Goal: Task Accomplishment & Management: Manage account settings

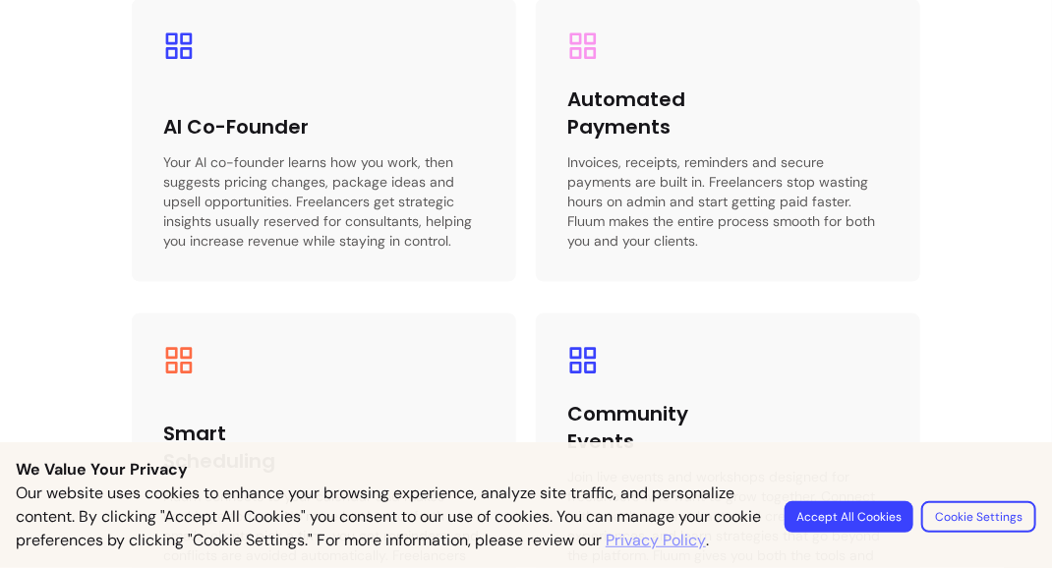
scroll to position [3343, 0]
click at [854, 502] on button "Accept All Cookies" at bounding box center [849, 517] width 129 height 31
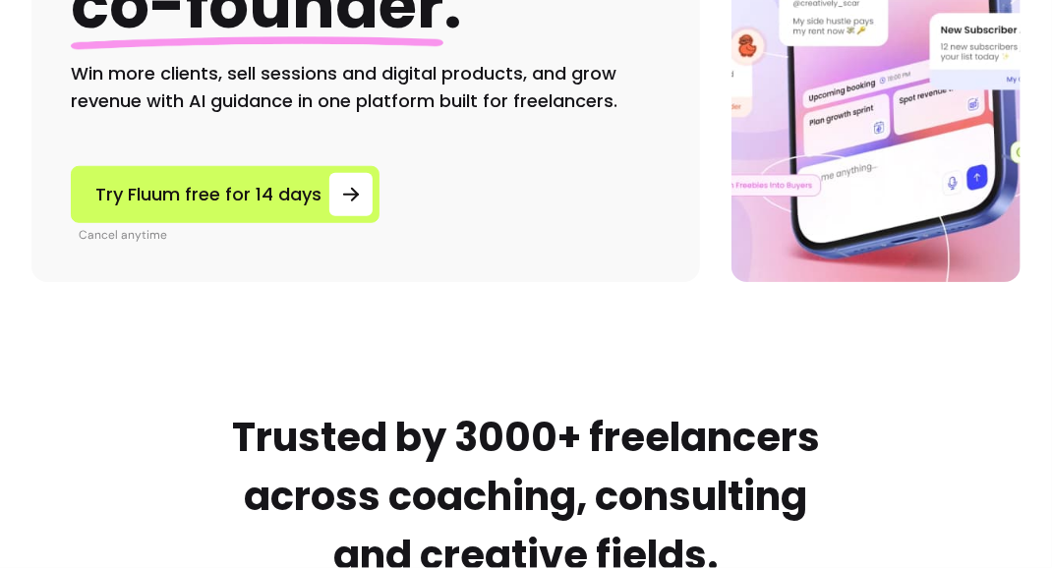
scroll to position [0, 0]
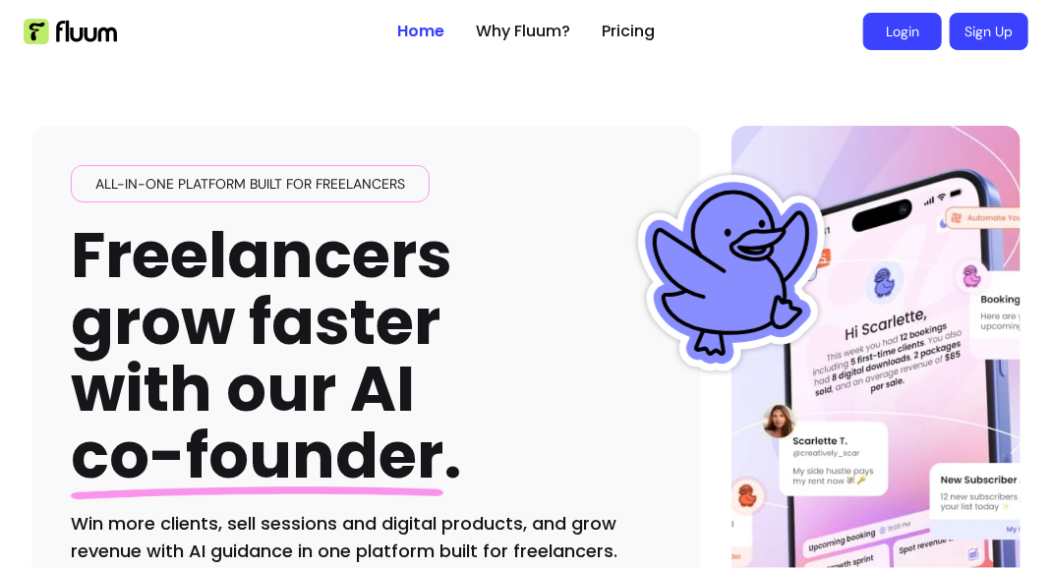
click at [898, 38] on link "Login" at bounding box center [903, 31] width 79 height 37
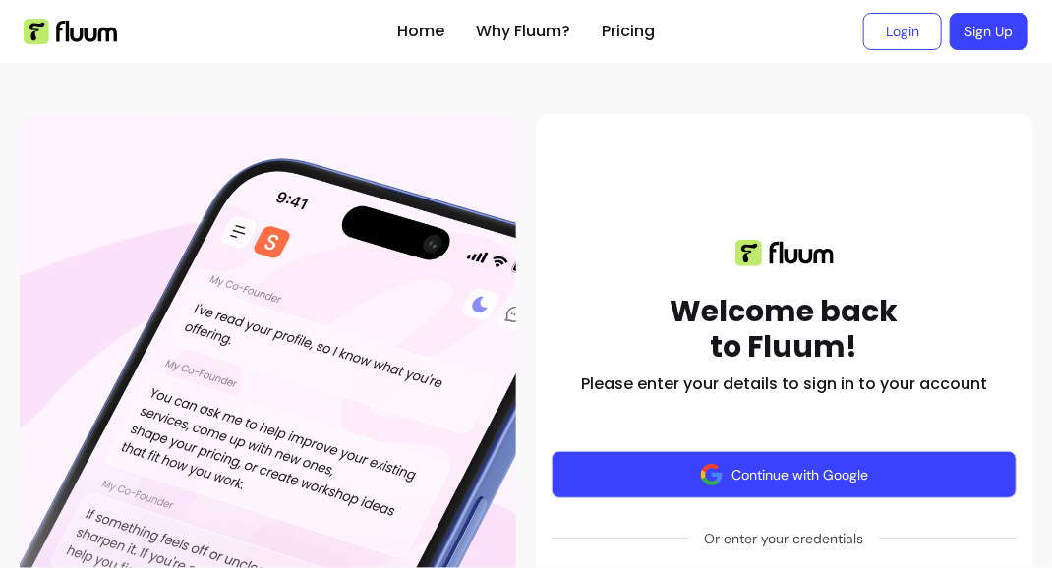
click at [783, 486] on button "Continue with Google" at bounding box center [784, 474] width 465 height 47
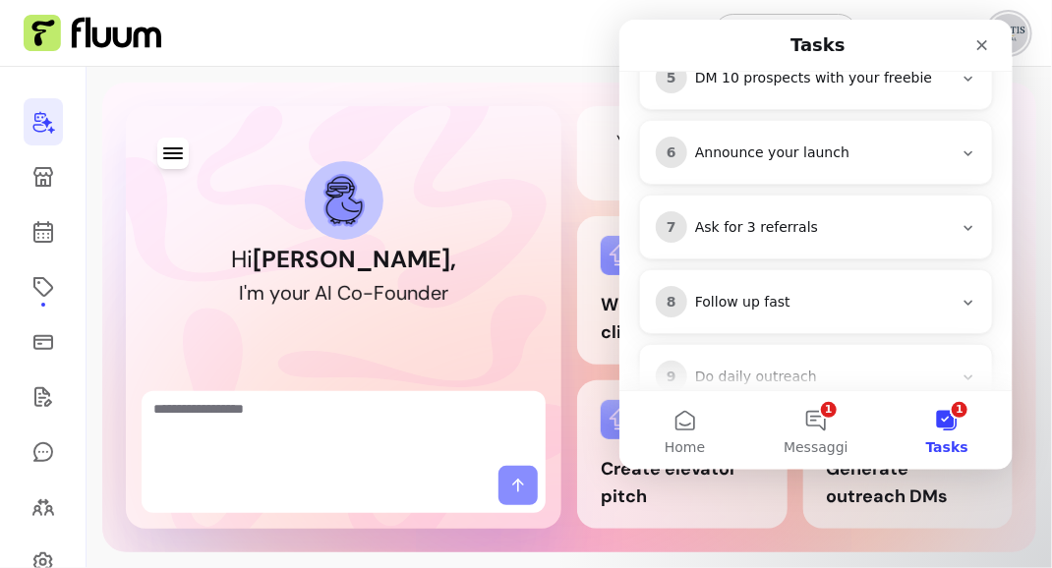
scroll to position [735, 0]
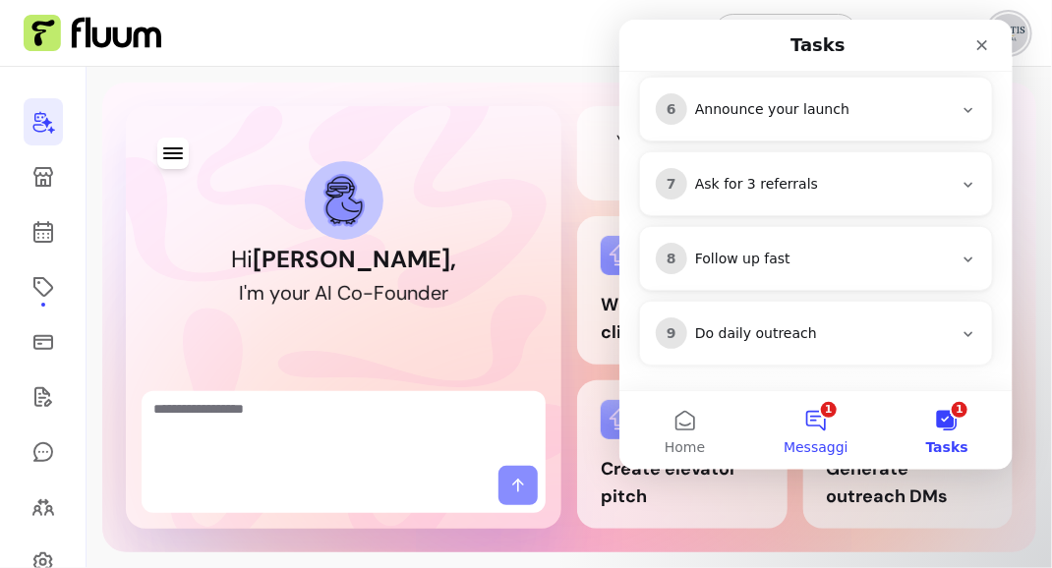
click at [821, 425] on button "1 Messaggi" at bounding box center [814, 430] width 131 height 79
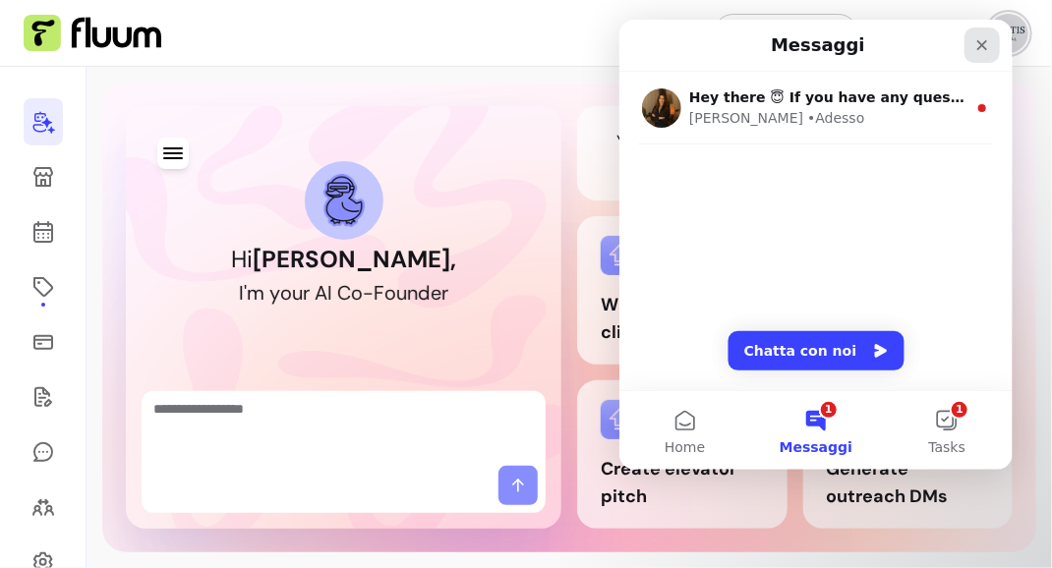
click at [975, 52] on icon "Chiudi" at bounding box center [982, 45] width 16 height 16
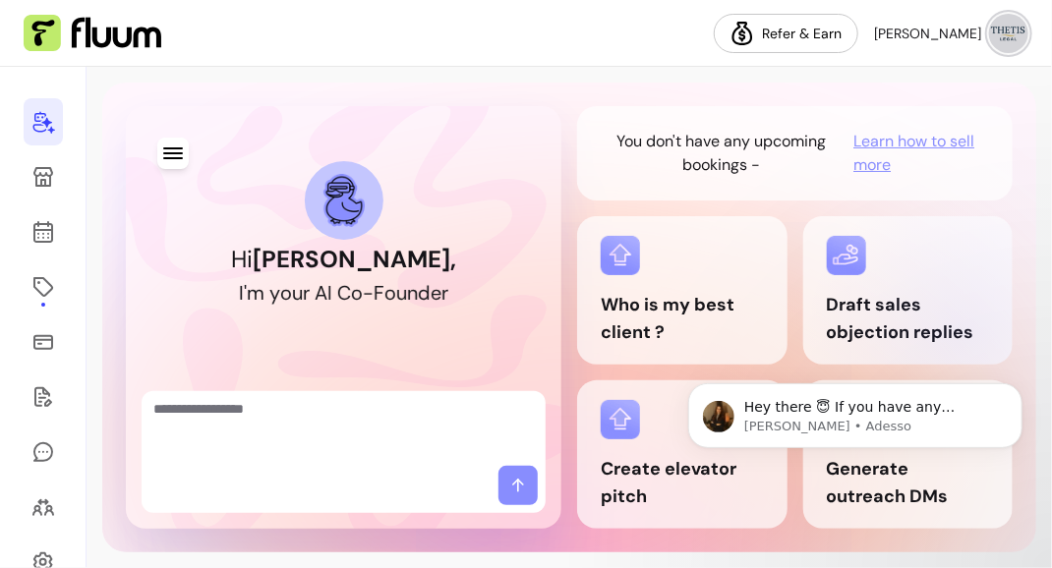
scroll to position [0, 0]
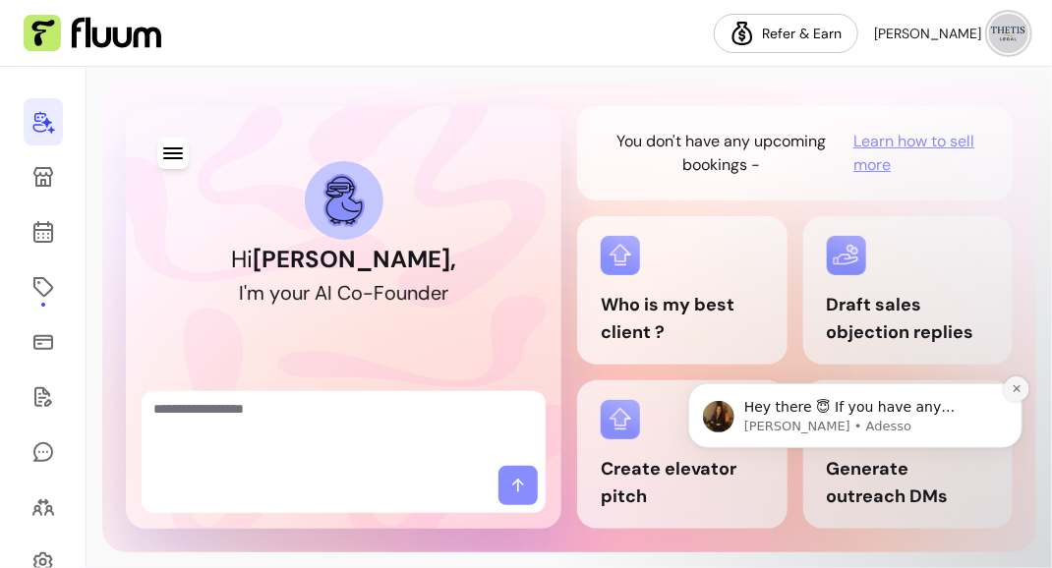
click at [1015, 391] on icon "Dismiss notification" at bounding box center [1016, 388] width 11 height 11
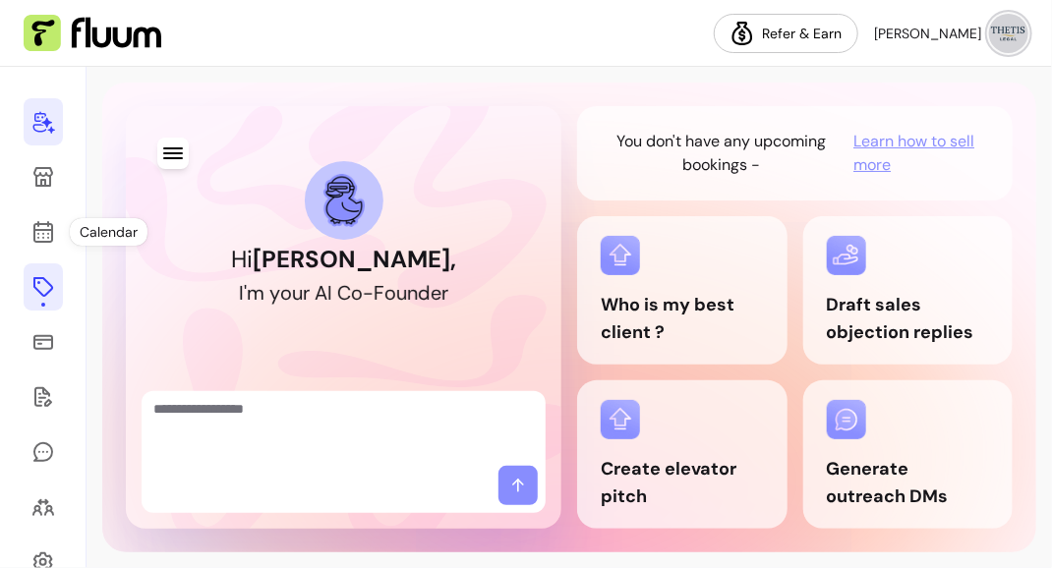
click at [40, 291] on icon at bounding box center [43, 287] width 24 height 24
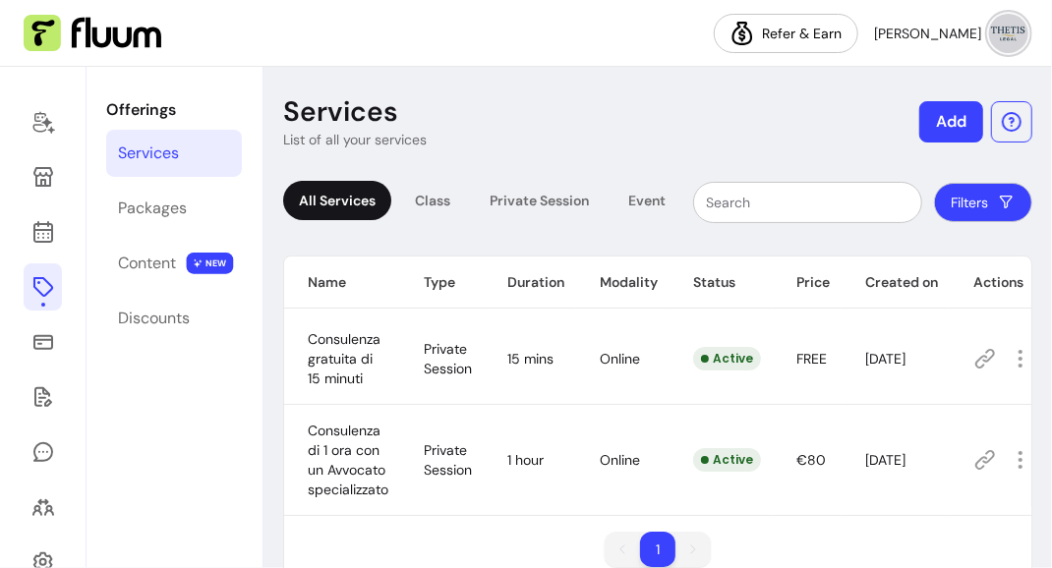
scroll to position [56, 0]
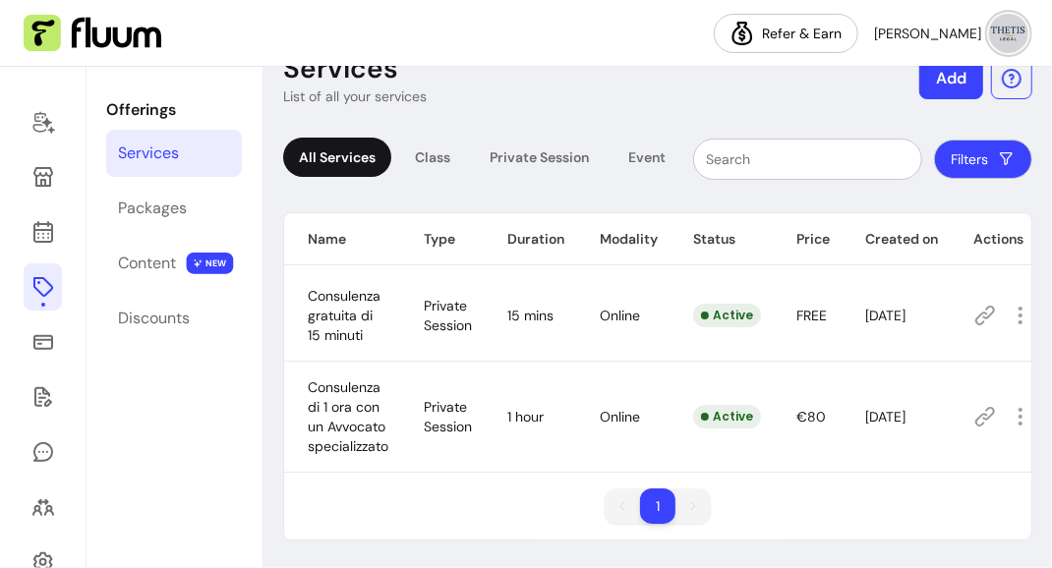
click at [889, 401] on td "18-Aug-2025" at bounding box center [896, 417] width 108 height 111
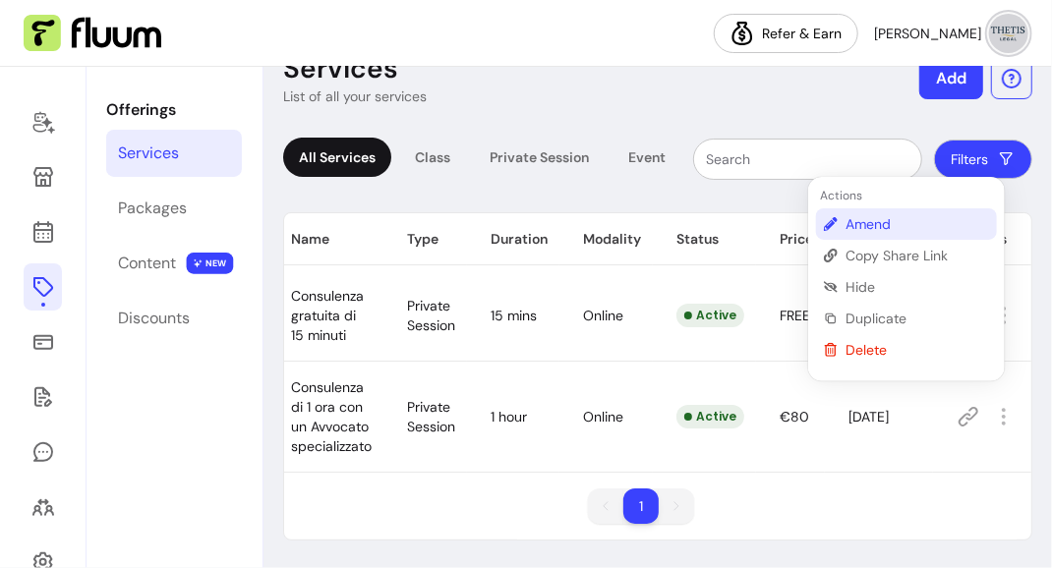
click at [867, 231] on span "Amend" at bounding box center [918, 224] width 144 height 20
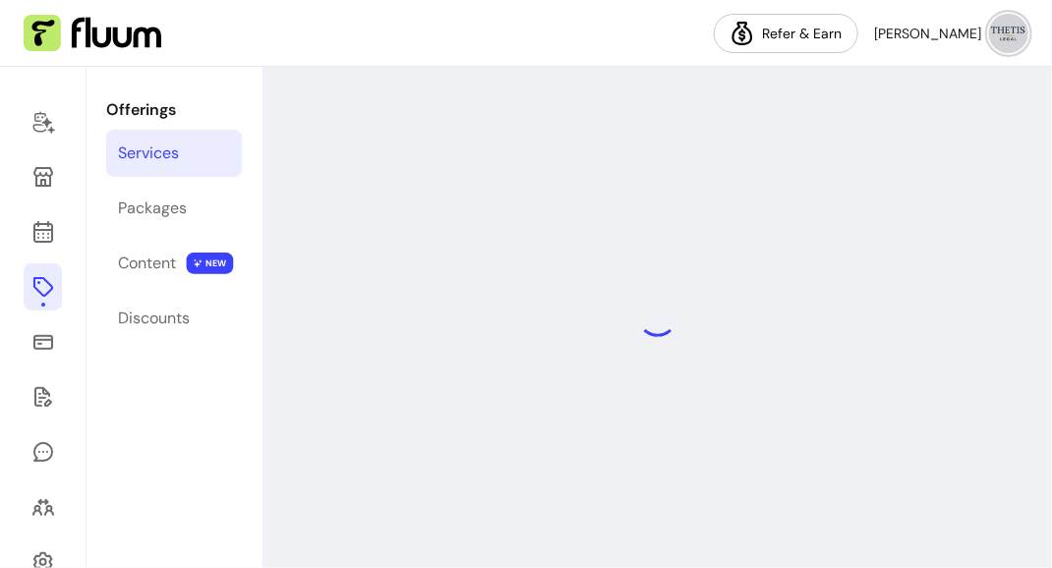
select select "**"
select select "***"
select select "****"
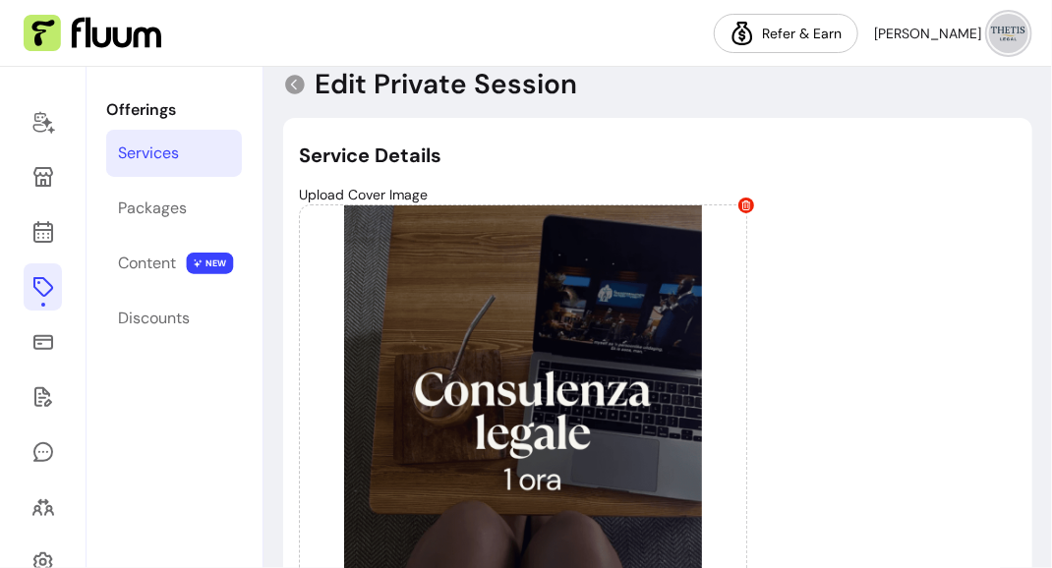
scroll to position [30, 0]
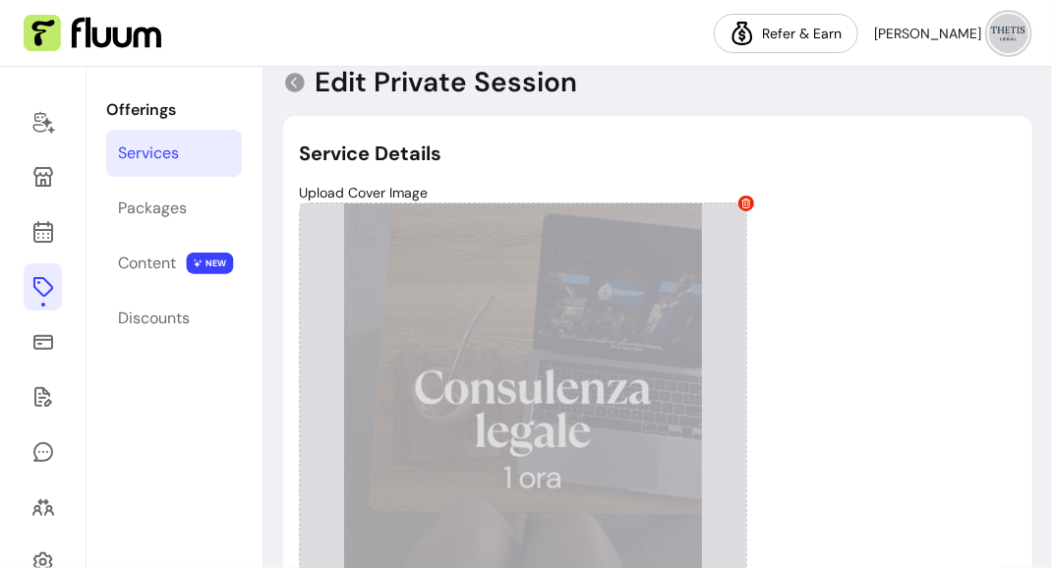
click at [746, 207] on icon at bounding box center [747, 204] width 9 height 10
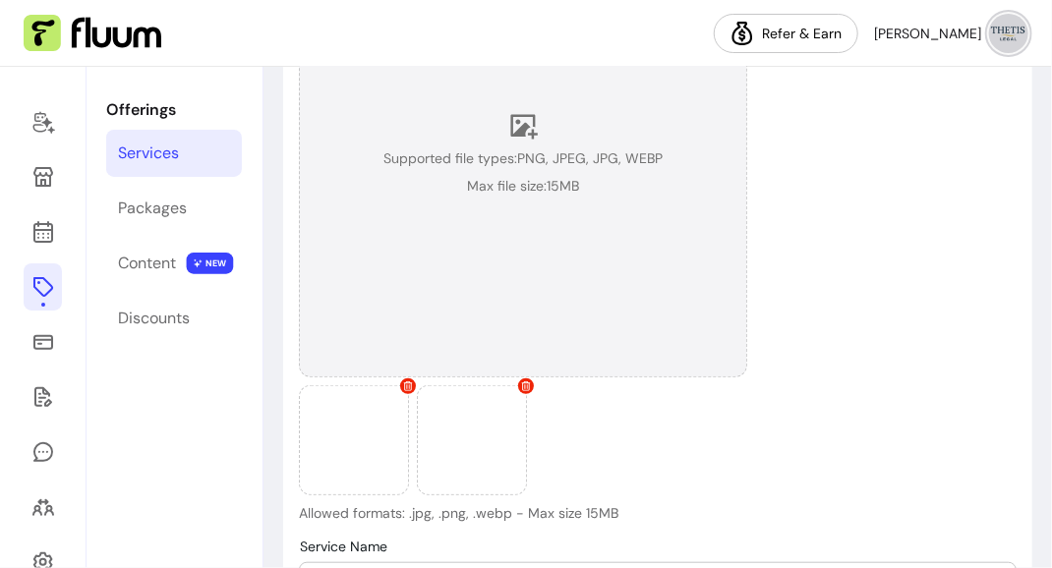
scroll to position [303, 0]
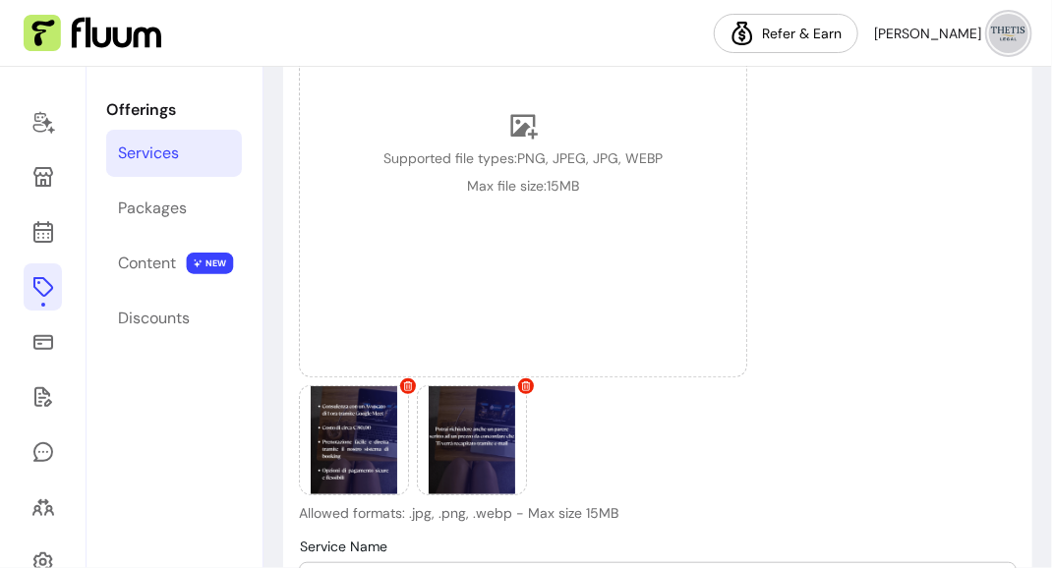
click at [400, 381] on div "Supported file types: PNG, JPEG, JPG, WEBP Max file size: 15 MB Allowed formats…" at bounding box center [523, 226] width 448 height 594
click at [416, 387] on div at bounding box center [523, 441] width 448 height 110
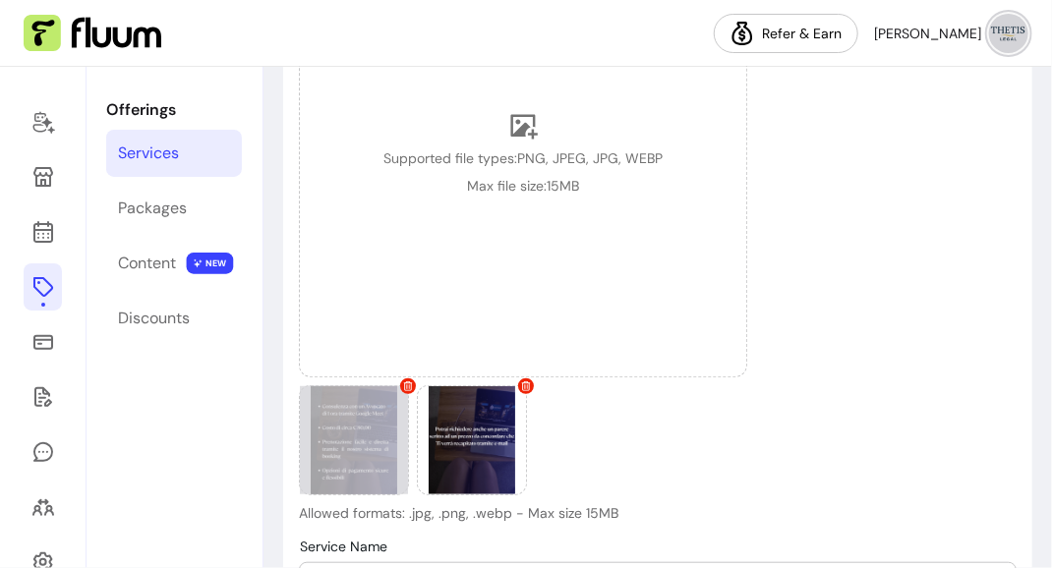
click at [407, 387] on icon at bounding box center [408, 387] width 10 height 10
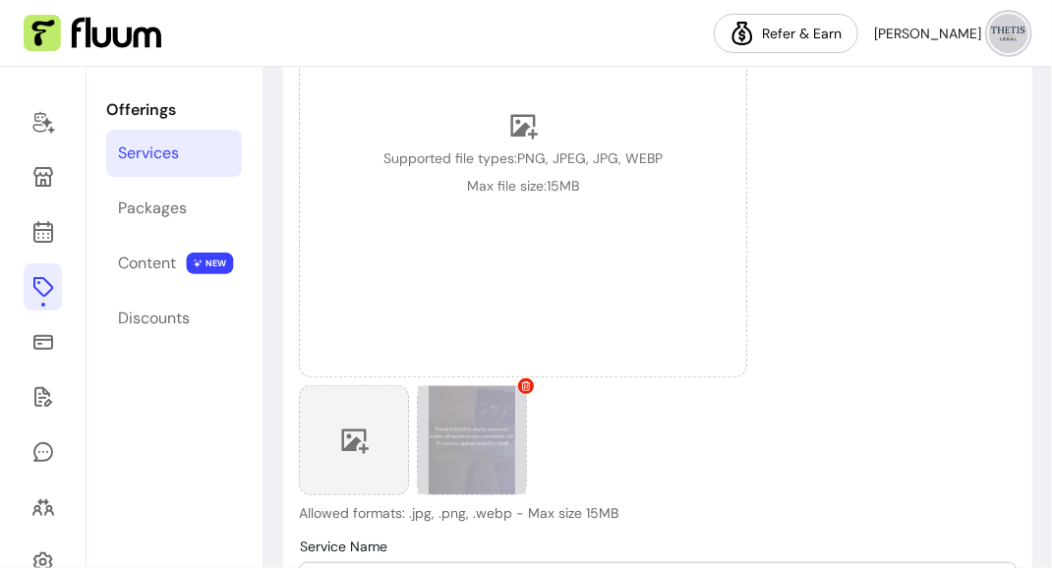
click at [531, 386] on icon at bounding box center [526, 387] width 10 height 10
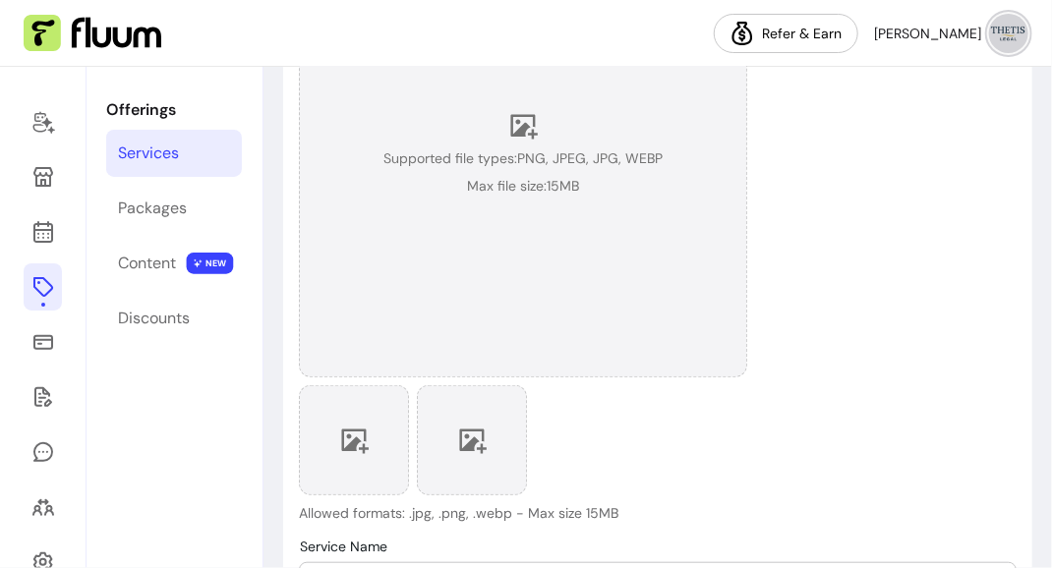
click at [550, 189] on span "Max file size: 15 MB" at bounding box center [523, 186] width 112 height 20
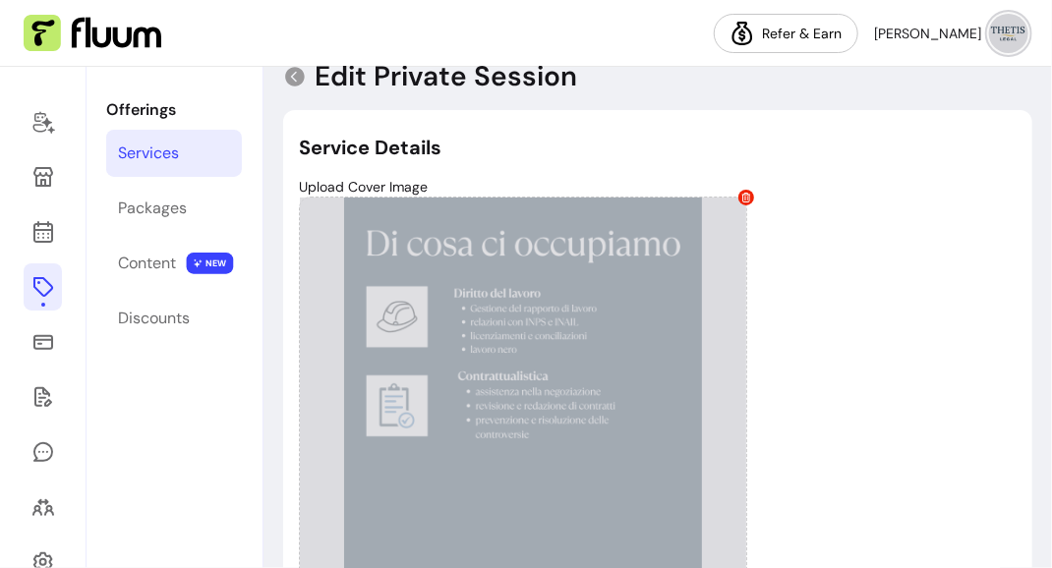
scroll to position [0, 0]
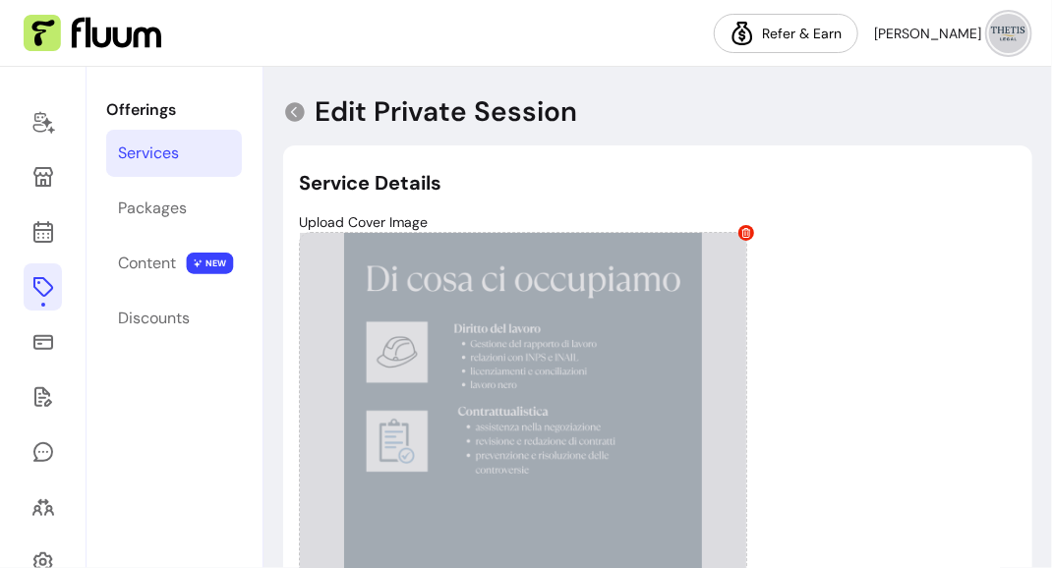
click at [747, 235] on icon at bounding box center [747, 233] width 10 height 10
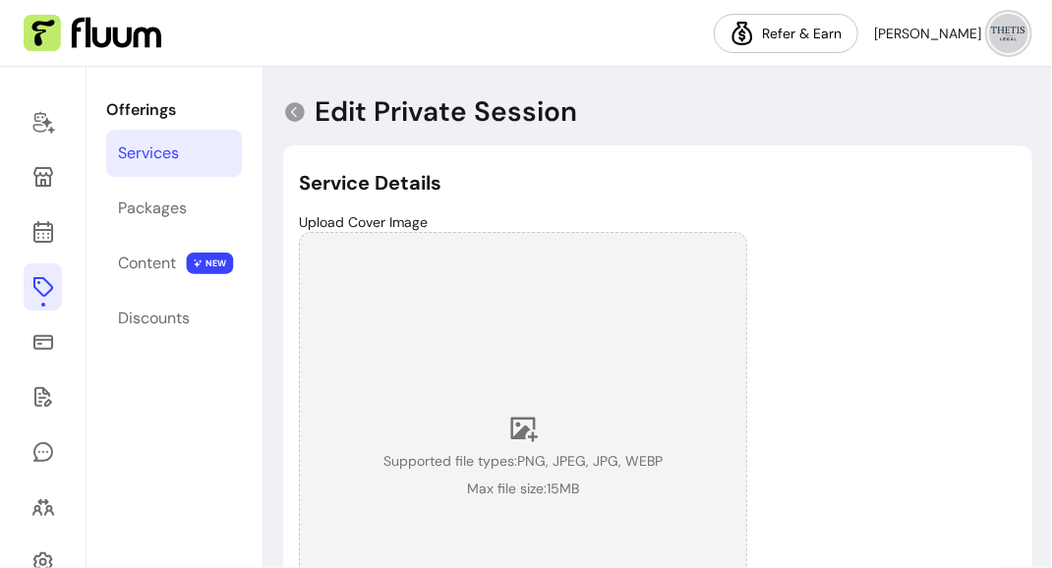
click at [518, 442] on icon at bounding box center [523, 429] width 30 height 30
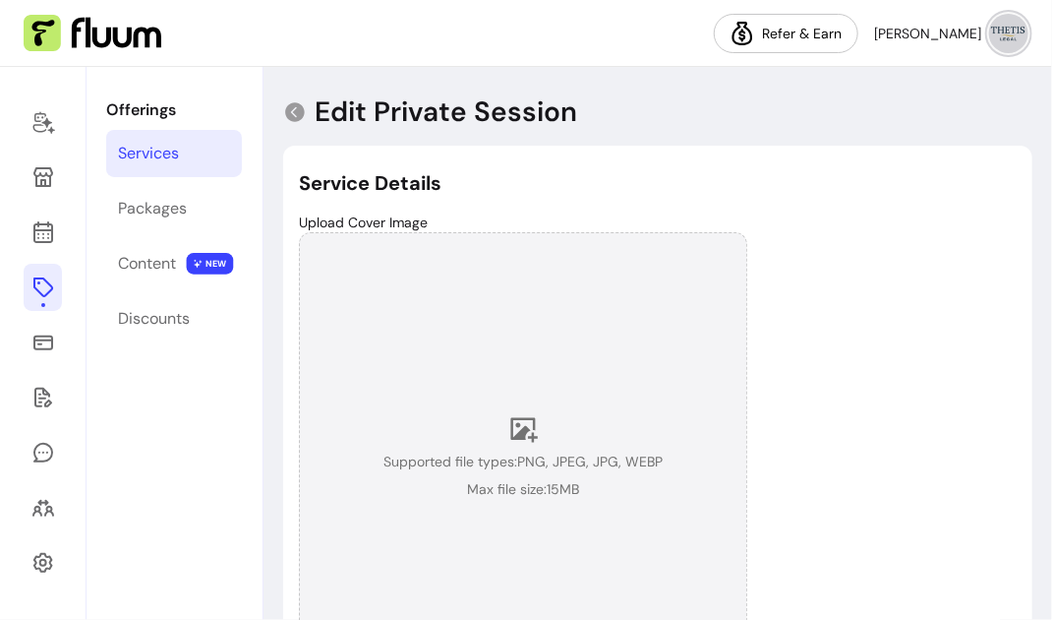
click at [516, 403] on div "Supported file types: PNG, JPEG, JPG, WEBP Max file size: 15 MB" at bounding box center [523, 456] width 448 height 448
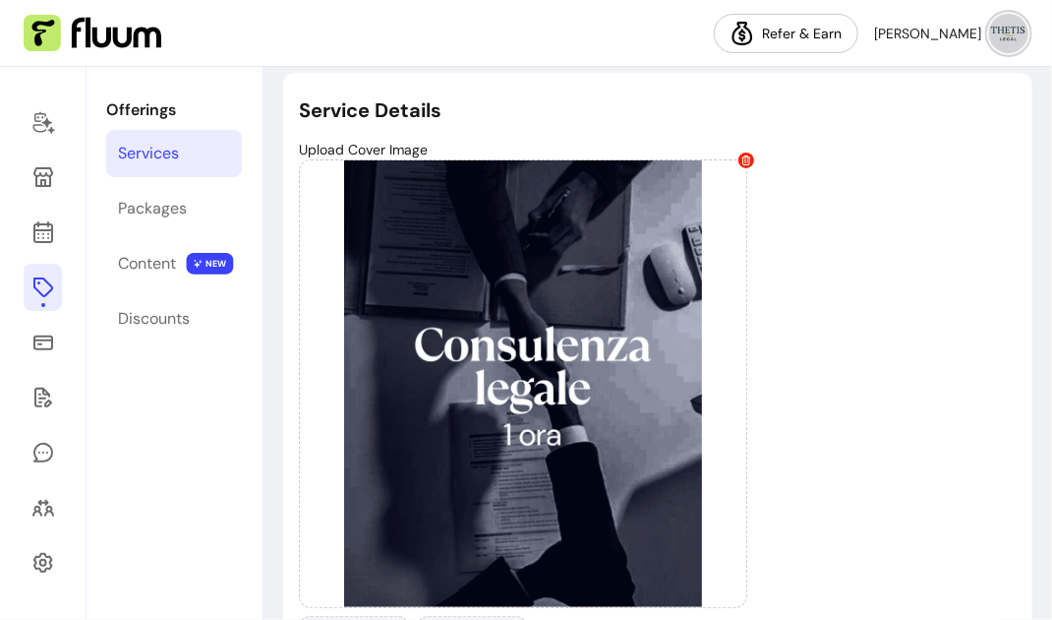
scroll to position [74, 0]
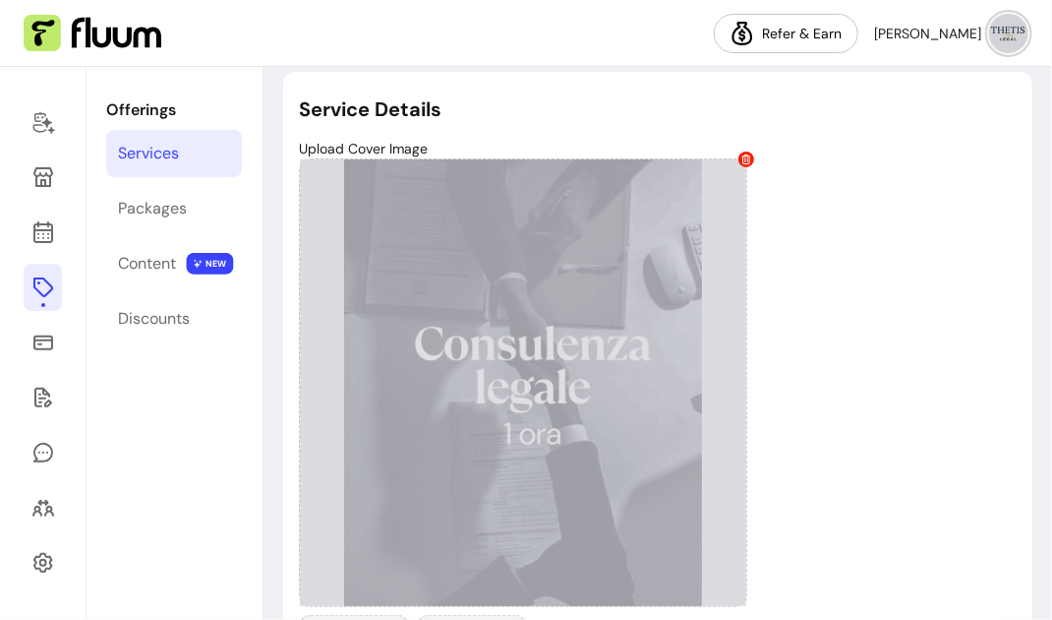
click at [562, 350] on div at bounding box center [523, 382] width 448 height 448
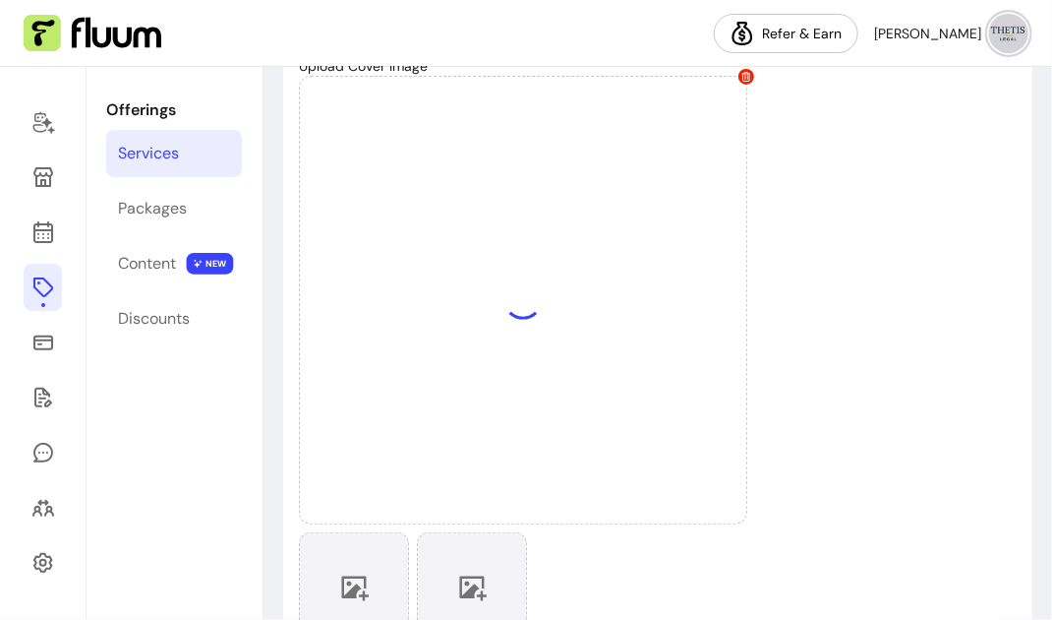
scroll to position [157, 0]
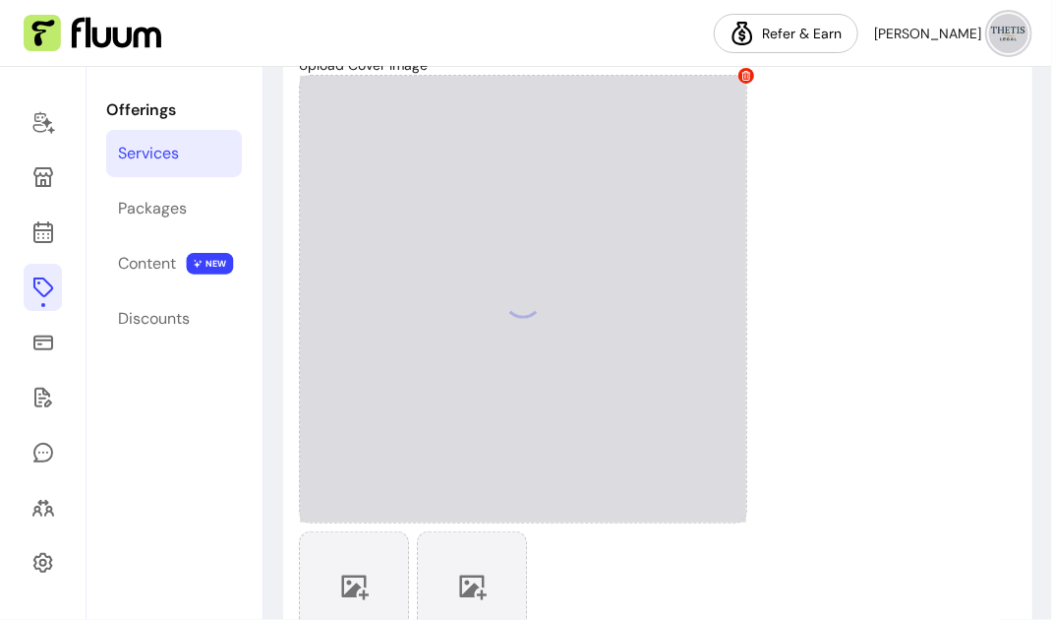
click at [510, 318] on div at bounding box center [523, 299] width 448 height 448
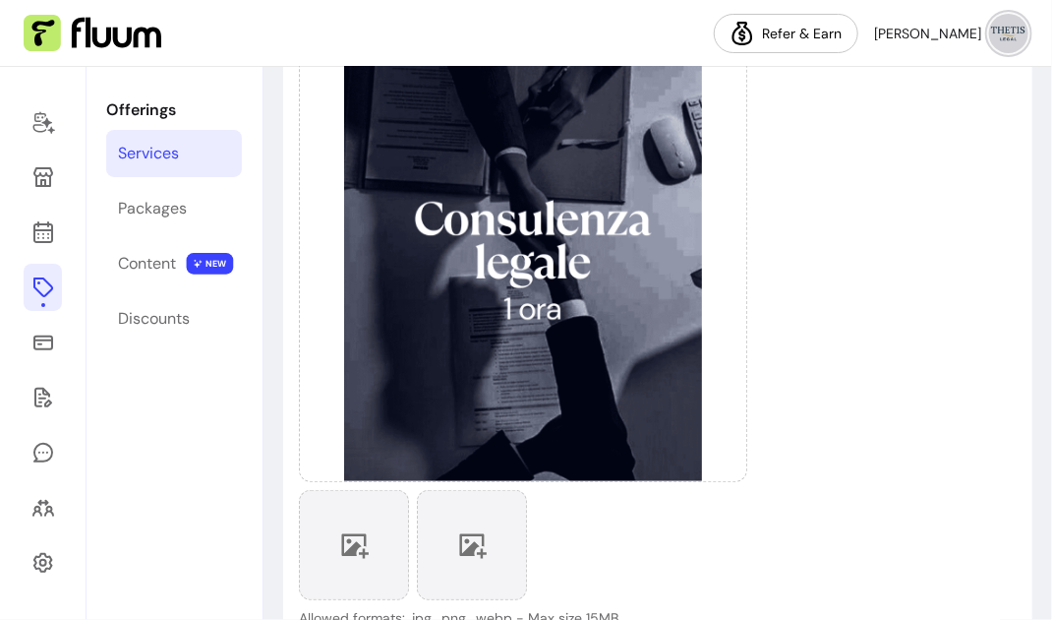
scroll to position [200, 0]
click at [369, 540] on div at bounding box center [354, 544] width 110 height 110
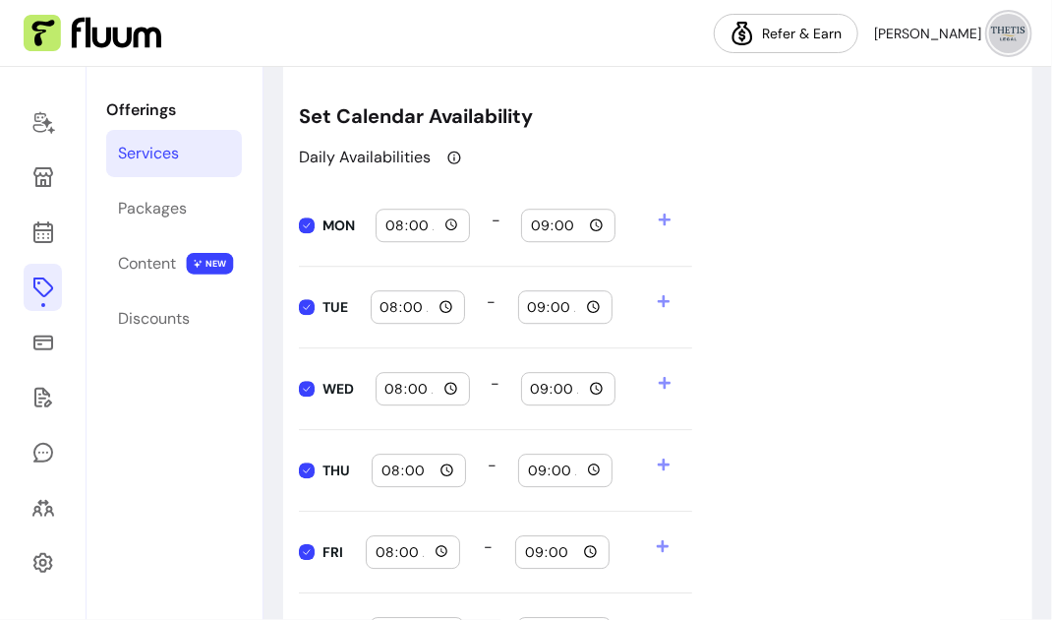
scroll to position [1877, 0]
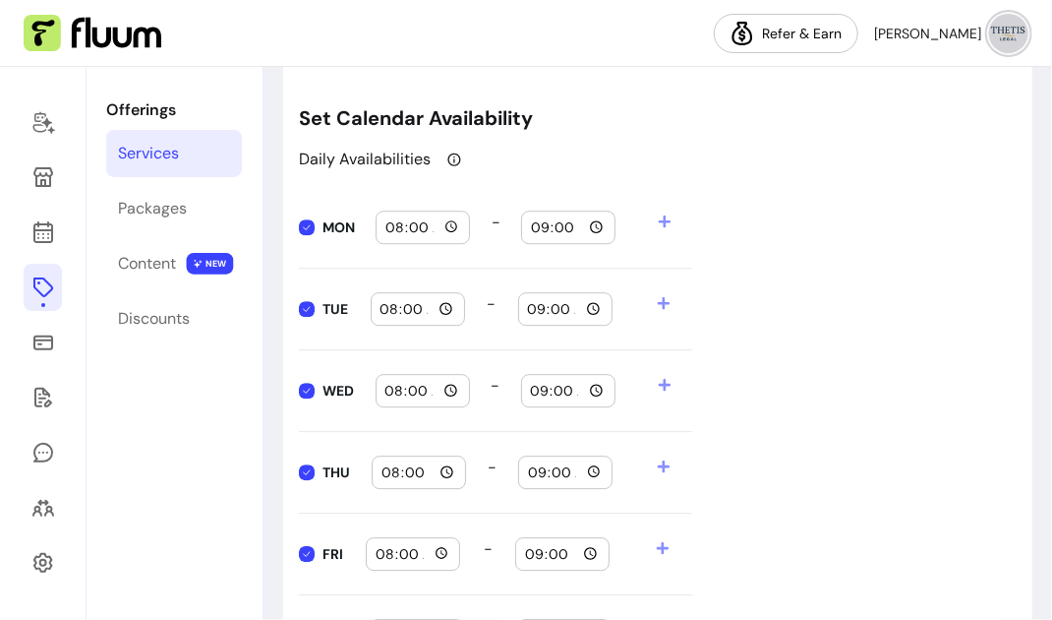
click at [582, 233] on input "09:00" at bounding box center [568, 227] width 77 height 22
click at [541, 229] on input "09:00" at bounding box center [568, 227] width 77 height 22
click at [638, 233] on p at bounding box center [646, 226] width 21 height 33
click at [662, 224] on span at bounding box center [675, 226] width 34 height 33
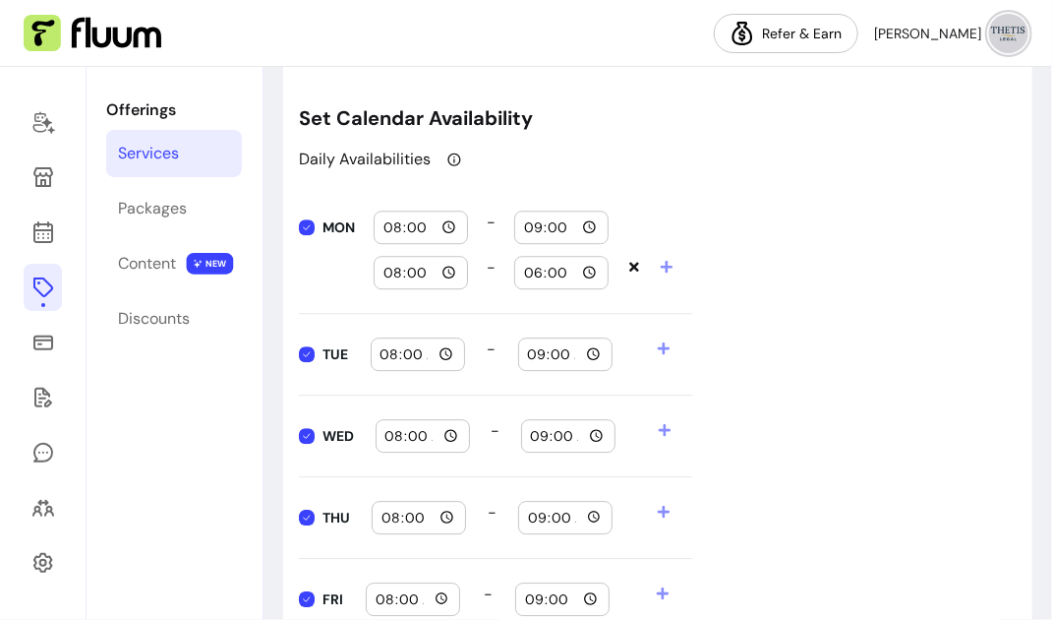
click at [611, 222] on div "MON 08:00 - 09:00 08:00 - 18:00" at bounding box center [495, 250] width 393 height 127
click at [713, 265] on div "Daily Availabilities MON 08:00 - 09:00 08:00 - 18:00 TUE 08:00 - 09:00 WED 08:0…" at bounding box center [658, 476] width 718 height 656
click at [467, 223] on div "08:00" at bounding box center [421, 226] width 92 height 31
click at [446, 223] on input "08:00" at bounding box center [421, 227] width 77 height 22
click at [498, 191] on div "MON 08:00 - 09:00 08:00 - 18:00" at bounding box center [495, 250] width 393 height 127
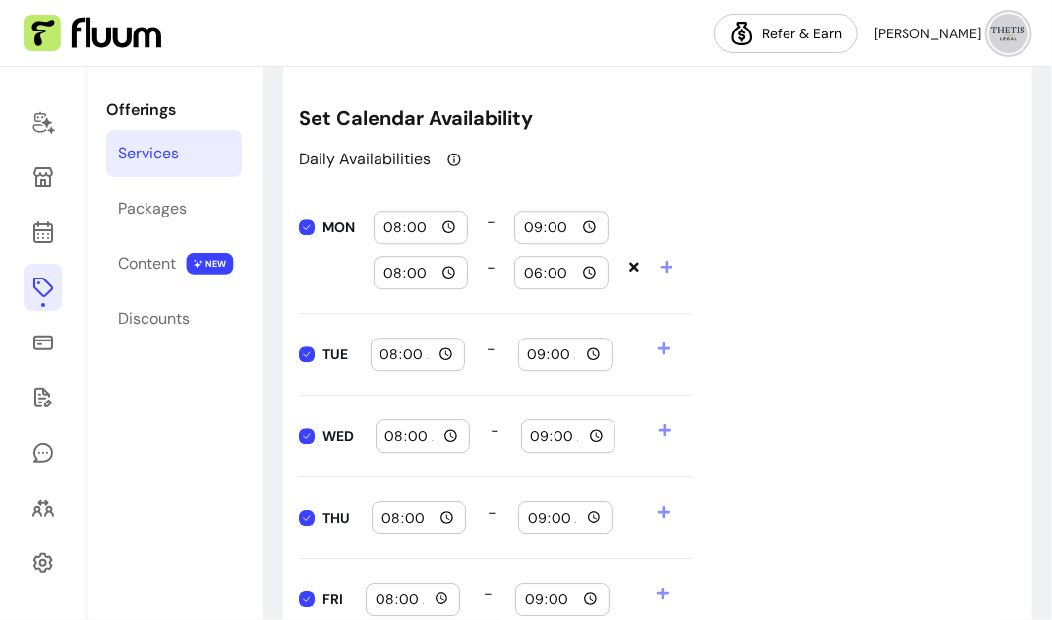
click at [457, 225] on input "08:00" at bounding box center [421, 227] width 77 height 22
click at [503, 196] on div "MON 08:00 - 09:00 08:00 - 18:00" at bounding box center [495, 250] width 393 height 127
click at [661, 262] on icon at bounding box center [667, 267] width 12 height 12
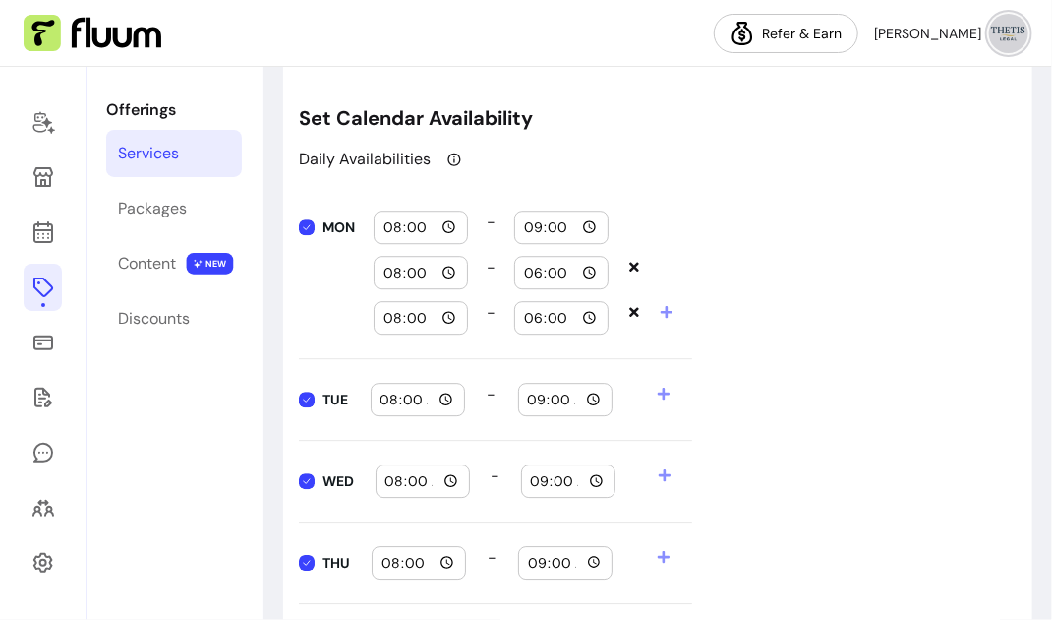
click at [634, 262] on icon at bounding box center [634, 267] width 10 height 10
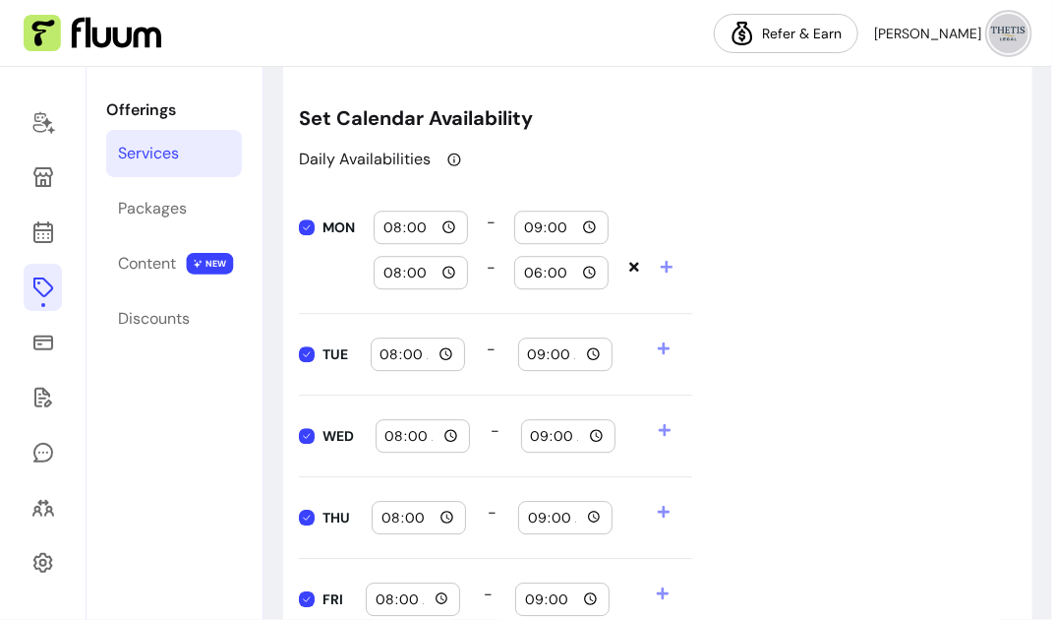
click at [630, 262] on icon at bounding box center [634, 267] width 10 height 10
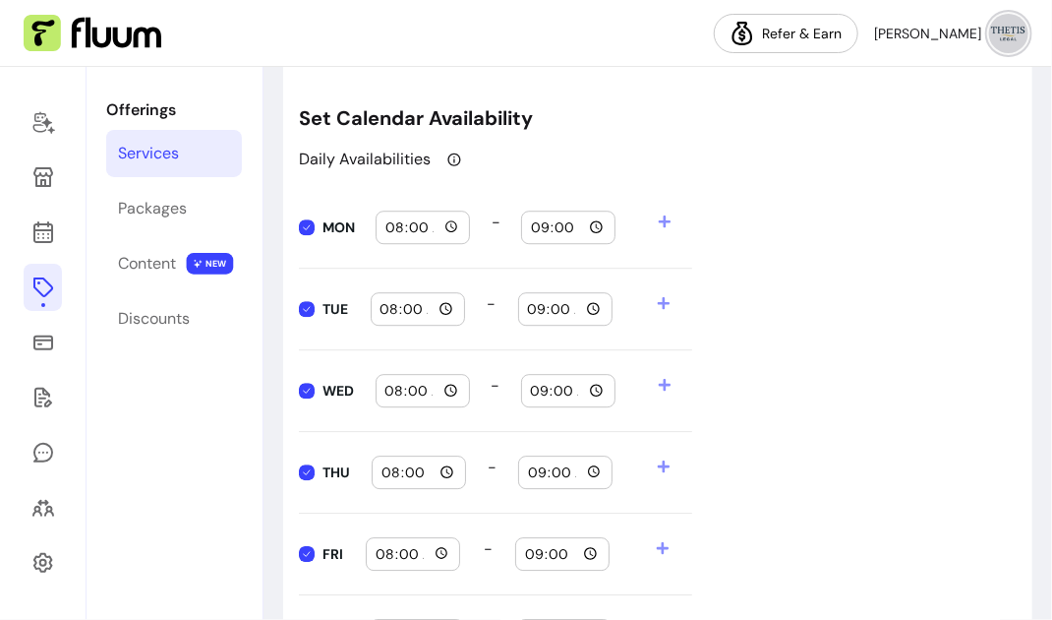
scroll to position [1765, 0]
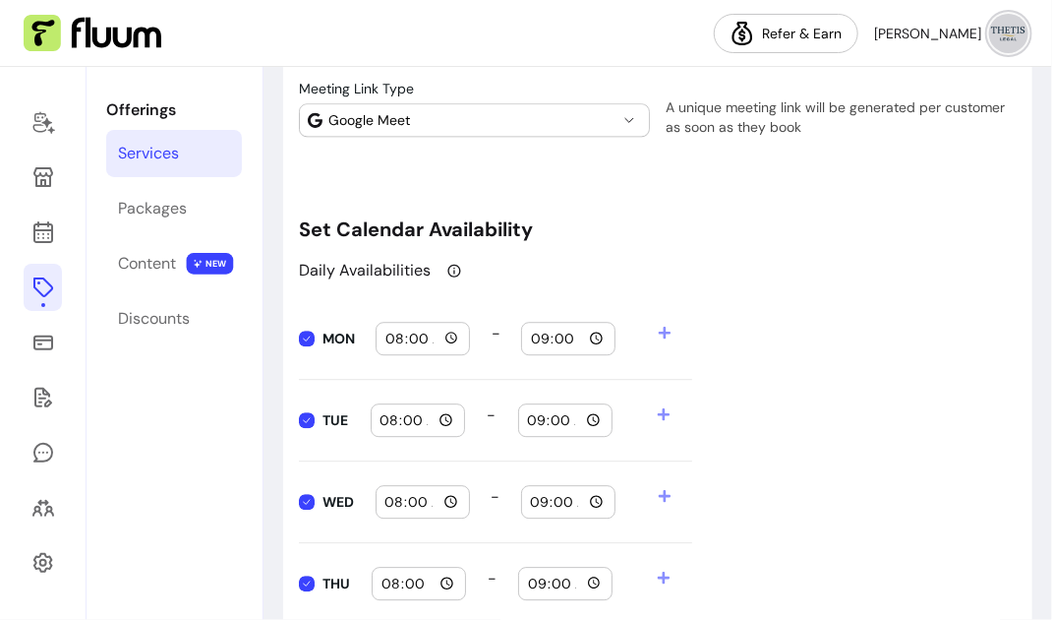
type input "18:00"
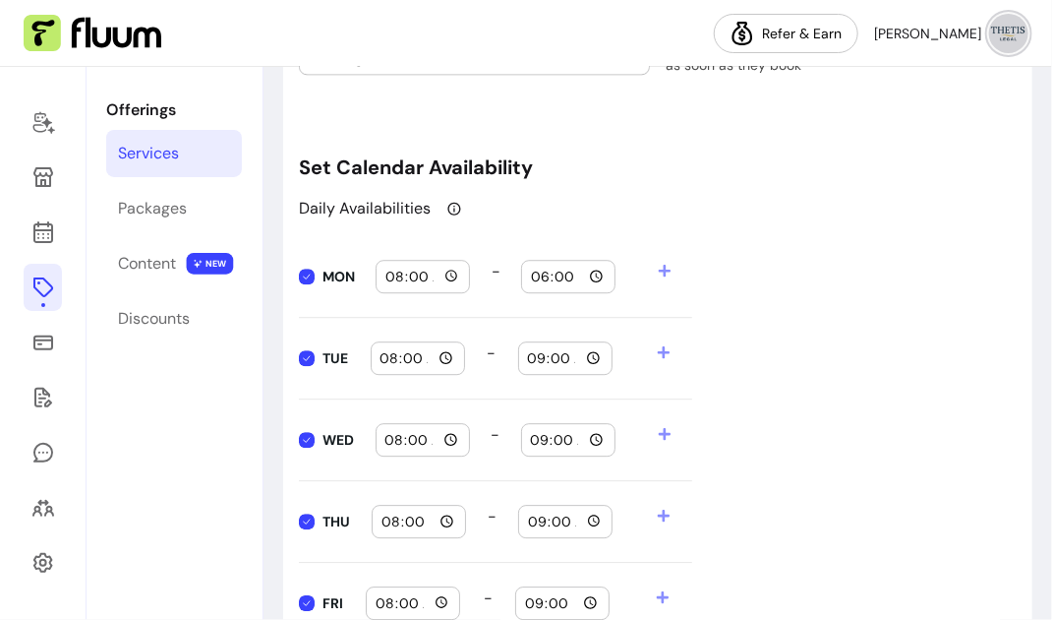
type input "18:00"
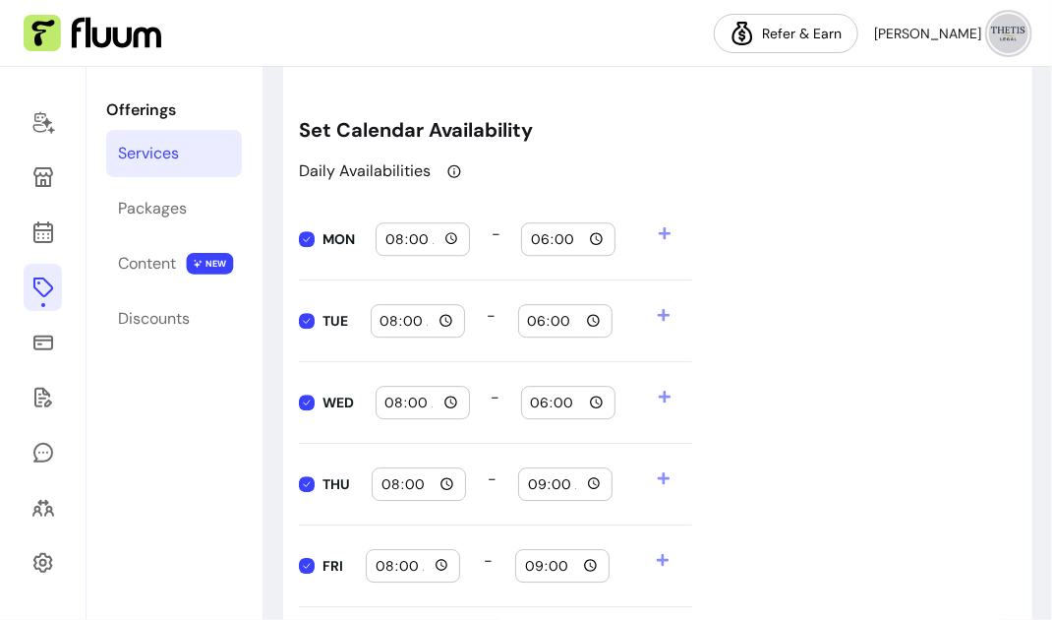
type input "18:00"
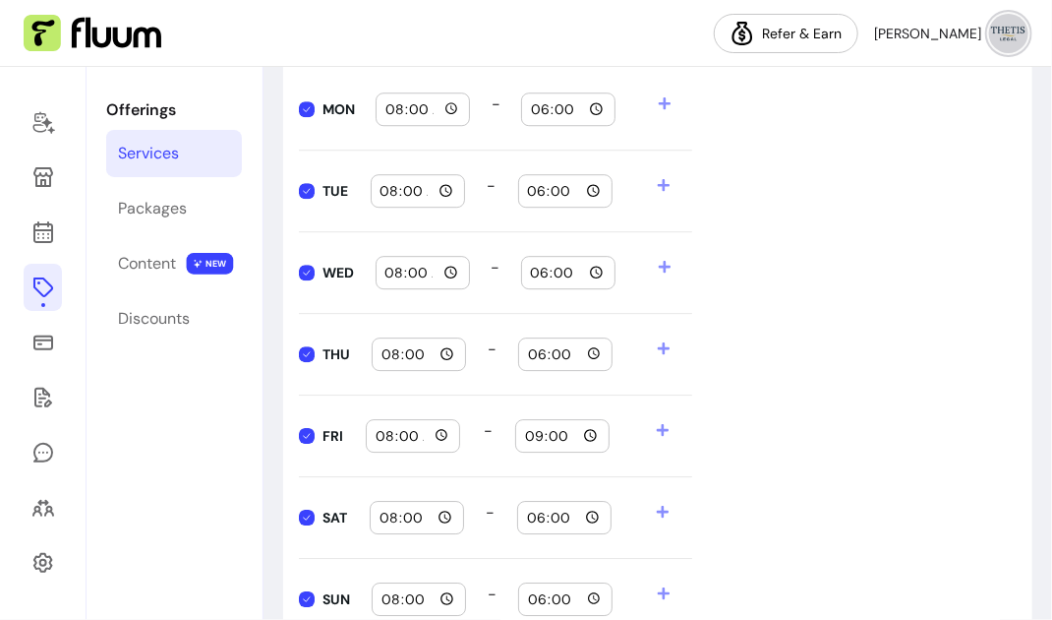
scroll to position [1999, 0]
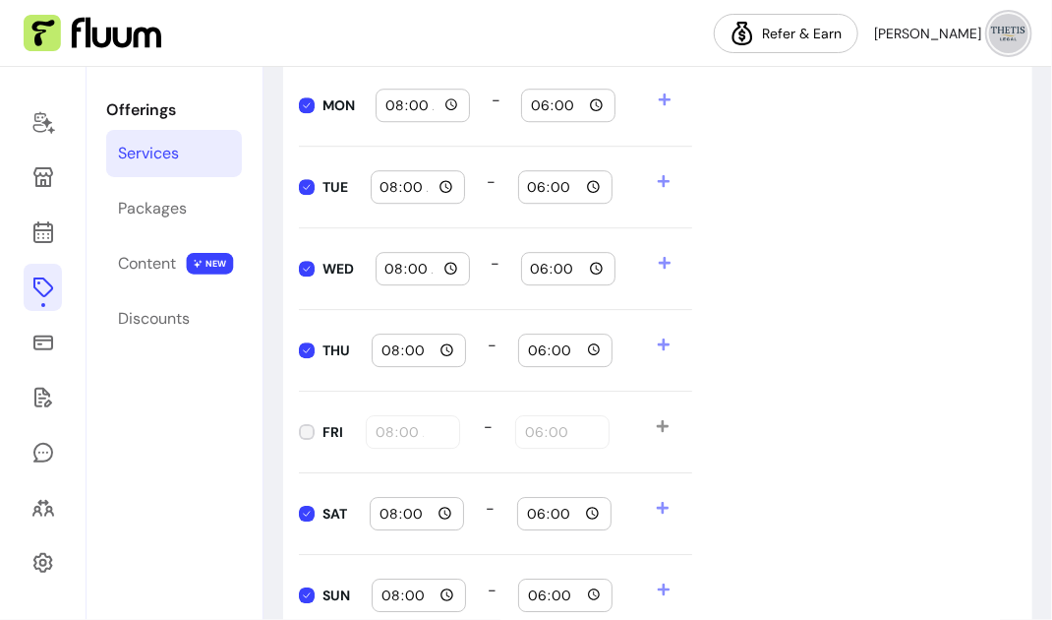
type input "18:00"
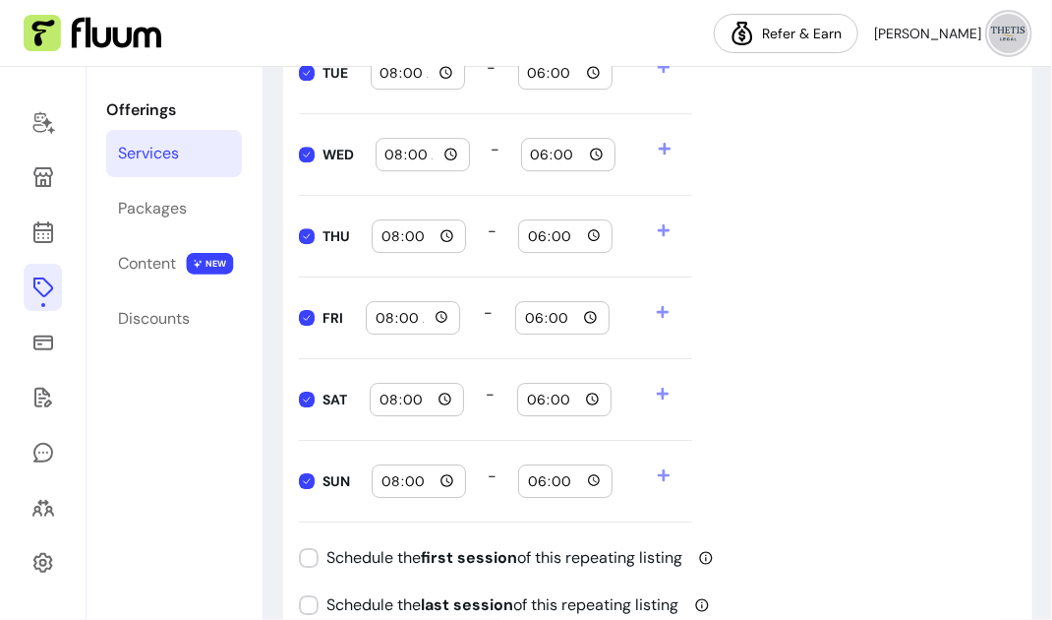
scroll to position [2239, 0]
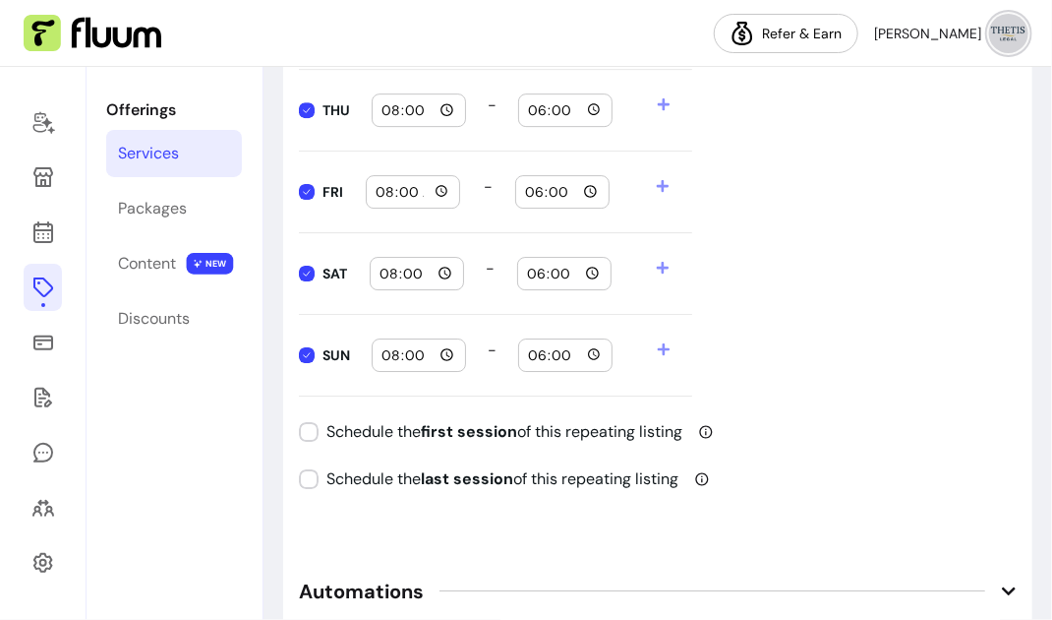
click at [298, 355] on label "SUN" at bounding box center [324, 354] width 67 height 49
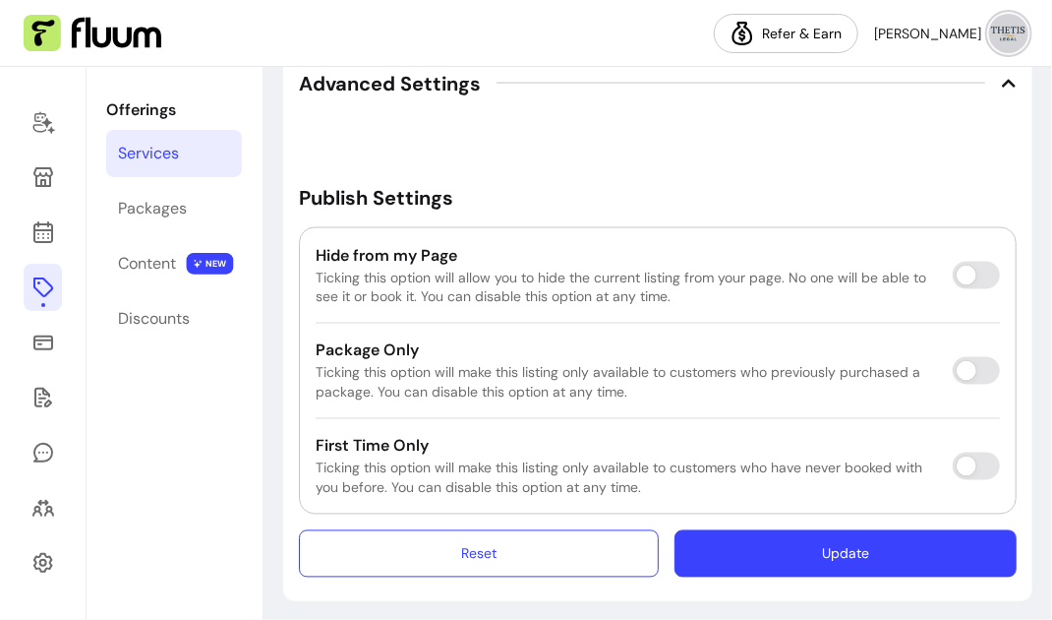
scroll to position [3718, 0]
click at [845, 542] on button "Update" at bounding box center [846, 553] width 342 height 47
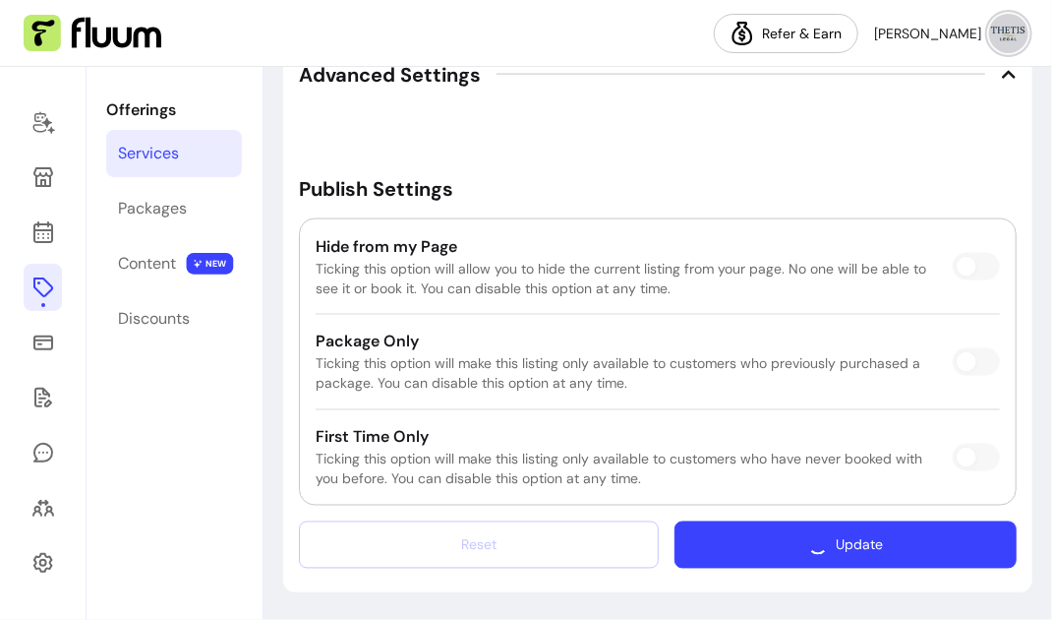
scroll to position [3663, 0]
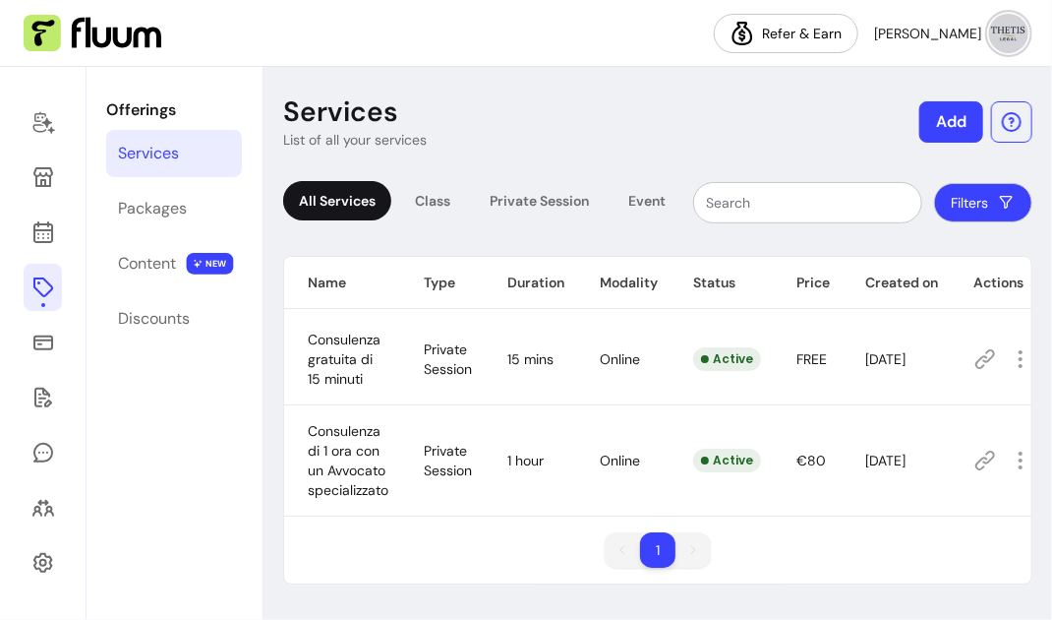
scroll to position [6, 0]
click at [146, 272] on div "Content" at bounding box center [147, 264] width 58 height 24
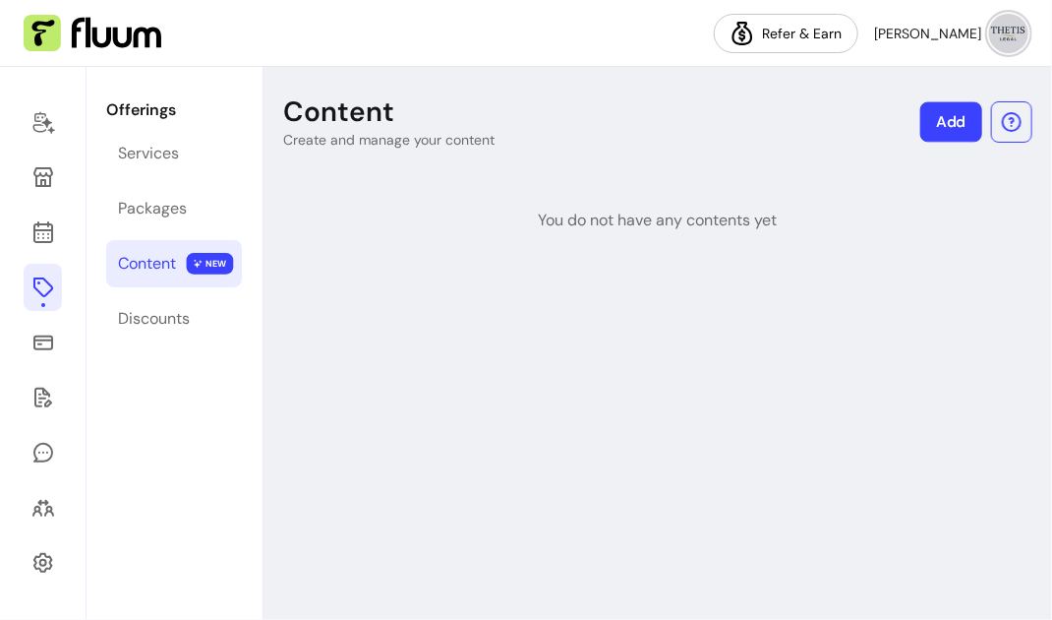
click at [957, 114] on link "Add" at bounding box center [952, 122] width 62 height 40
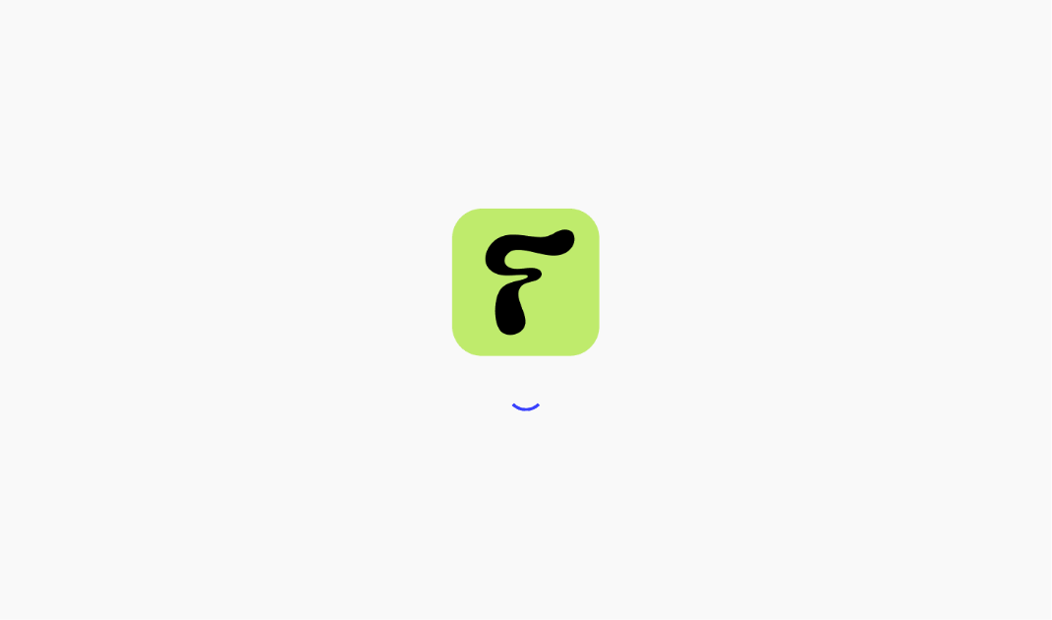
select select "***"
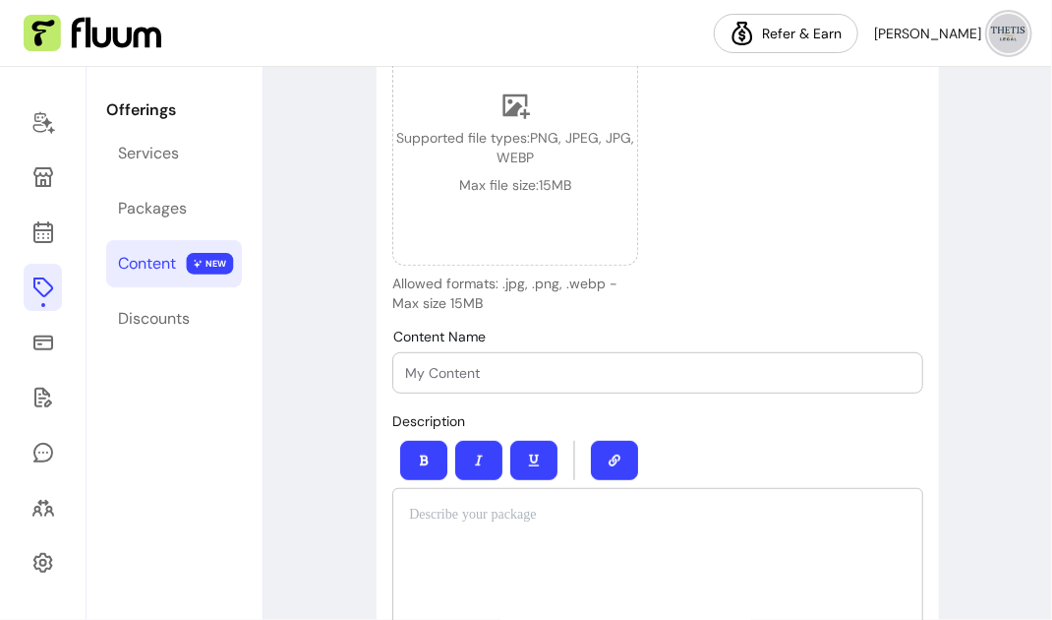
scroll to position [212, 0]
click at [448, 367] on input "Content Name" at bounding box center [658, 373] width 506 height 20
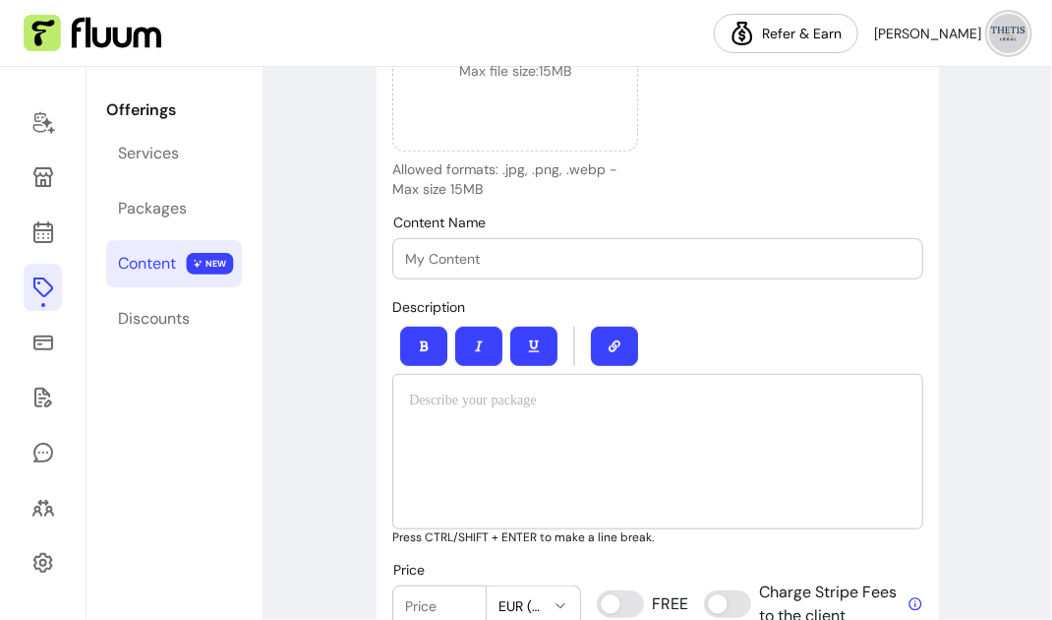
scroll to position [0, 0]
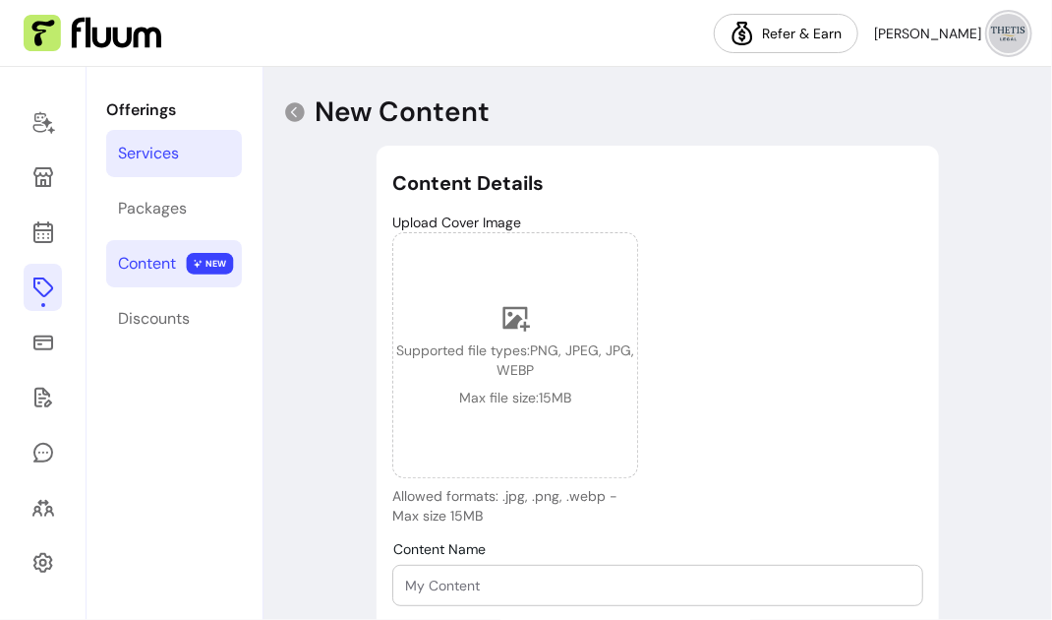
click at [167, 147] on div "Services" at bounding box center [148, 154] width 61 height 24
click at [147, 158] on div "Services" at bounding box center [148, 154] width 61 height 24
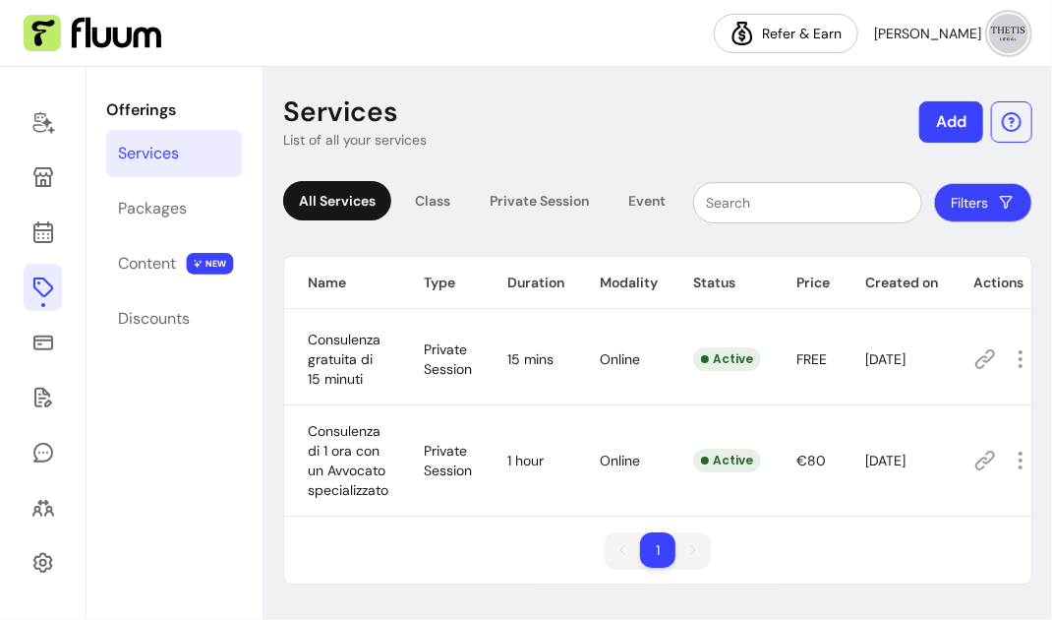
click at [344, 483] on span "Consulenza di 1 ora con un Avvocato specializzato" at bounding box center [348, 460] width 81 height 77
click at [36, 110] on icon at bounding box center [43, 122] width 24 height 24
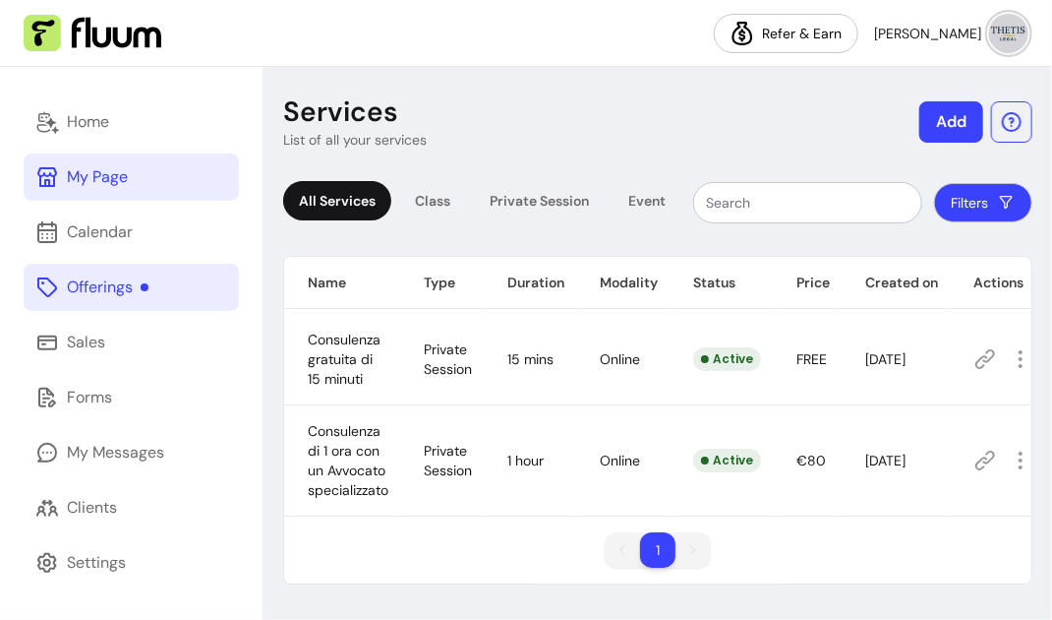
click at [102, 192] on link "My Page" at bounding box center [131, 176] width 215 height 47
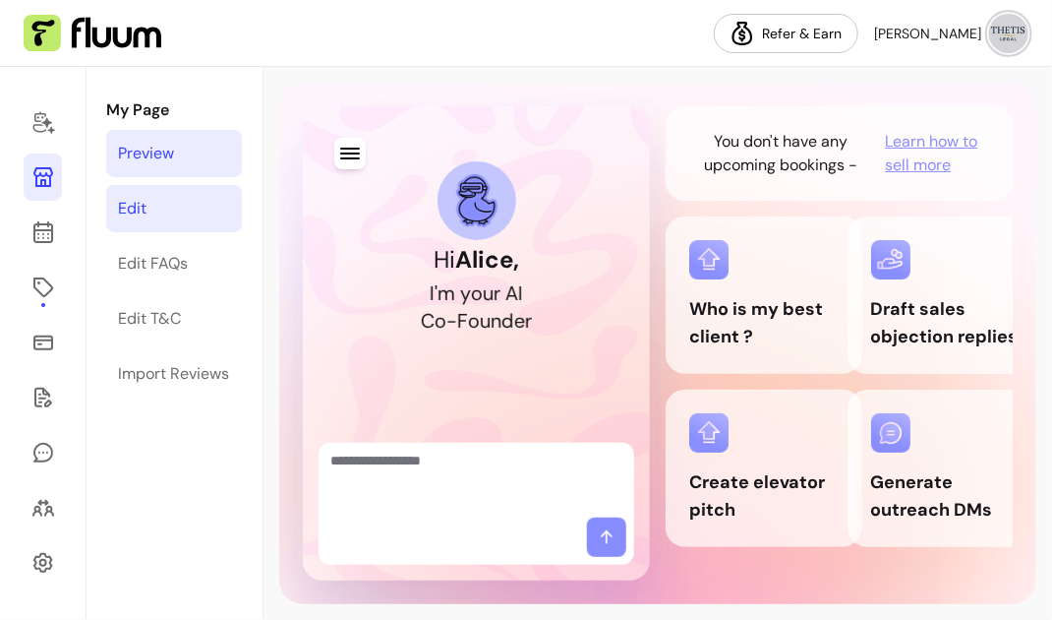
click at [173, 204] on link "Edit" at bounding box center [174, 208] width 136 height 47
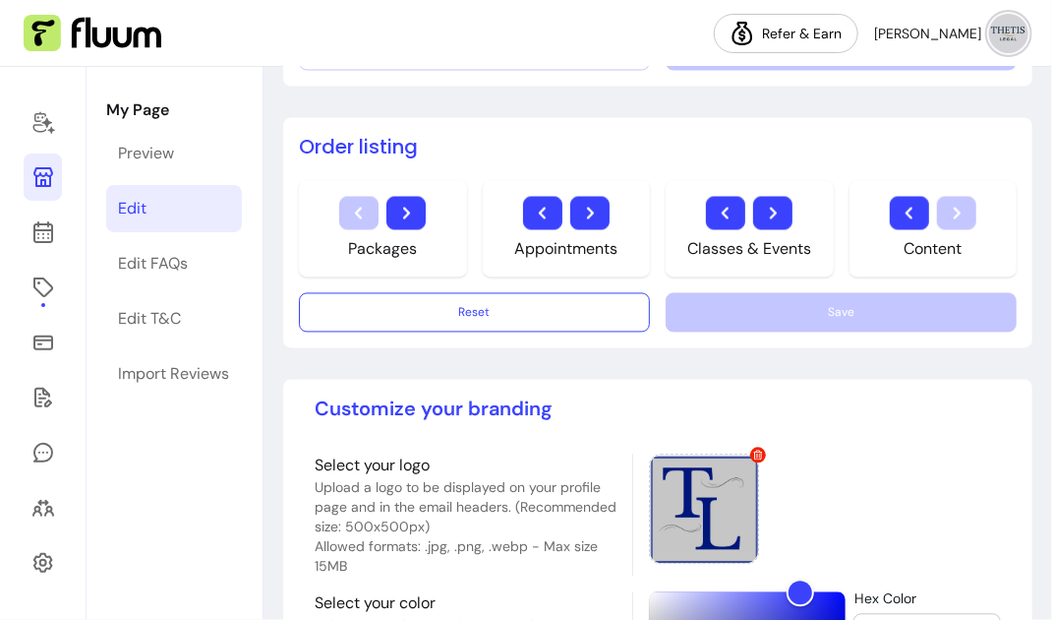
scroll to position [1271, 0]
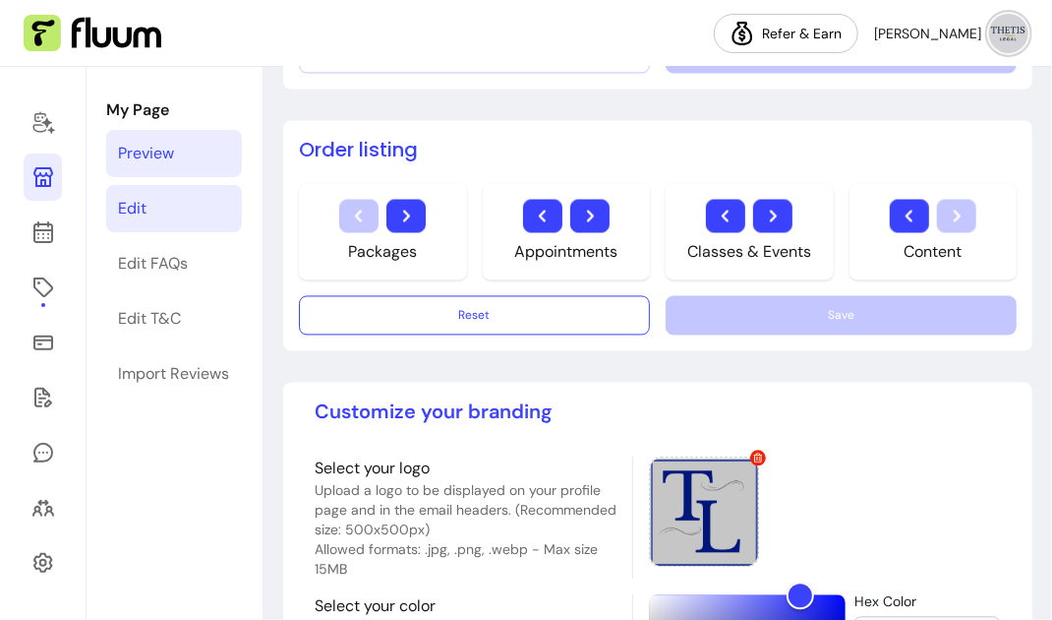
click at [138, 161] on div "Preview" at bounding box center [146, 154] width 56 height 24
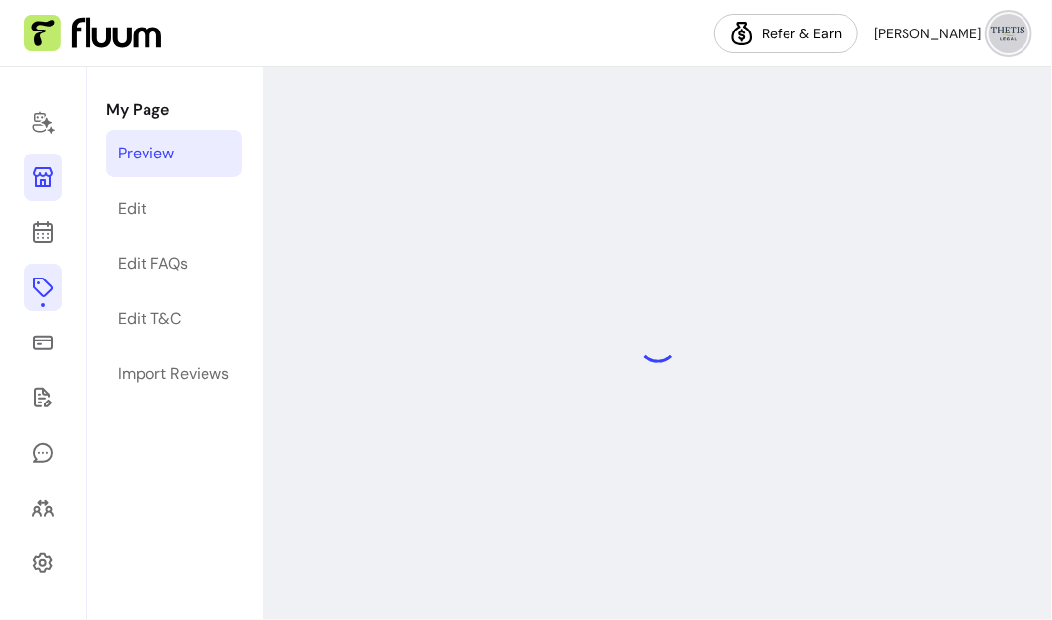
click at [35, 281] on icon at bounding box center [43, 287] width 24 height 24
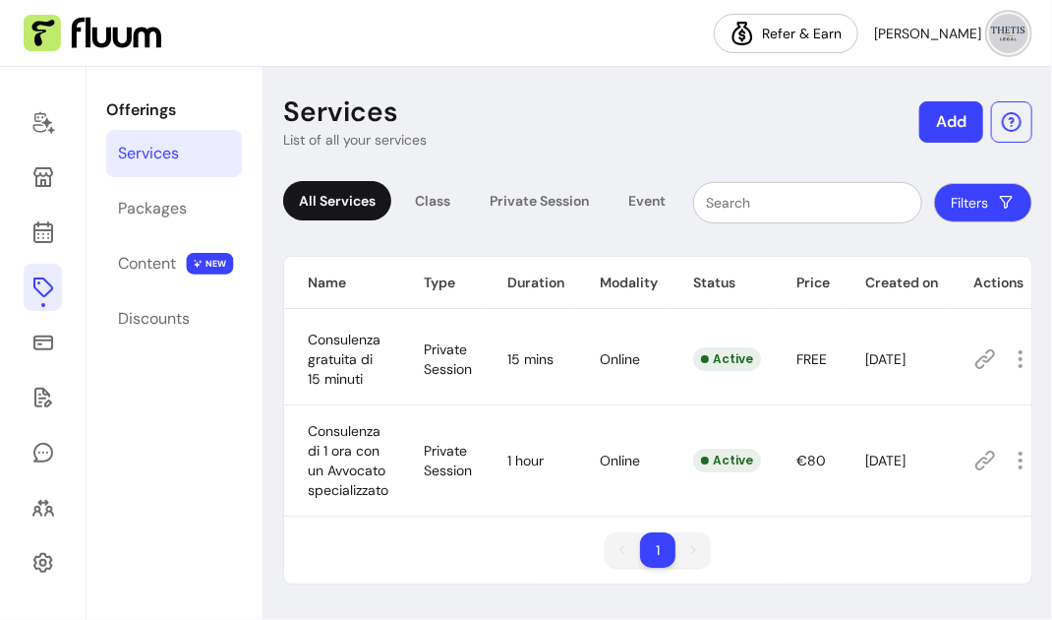
click at [528, 352] on span "15 mins" at bounding box center [531, 359] width 46 height 18
click at [1015, 34] on img at bounding box center [1008, 33] width 39 height 39
click at [806, 119] on header "Services List of all your services Add" at bounding box center [657, 121] width 749 height 55
click at [950, 31] on span "Alice R." at bounding box center [927, 34] width 107 height 20
click at [696, 148] on header "Services List of all your services Add" at bounding box center [657, 121] width 749 height 55
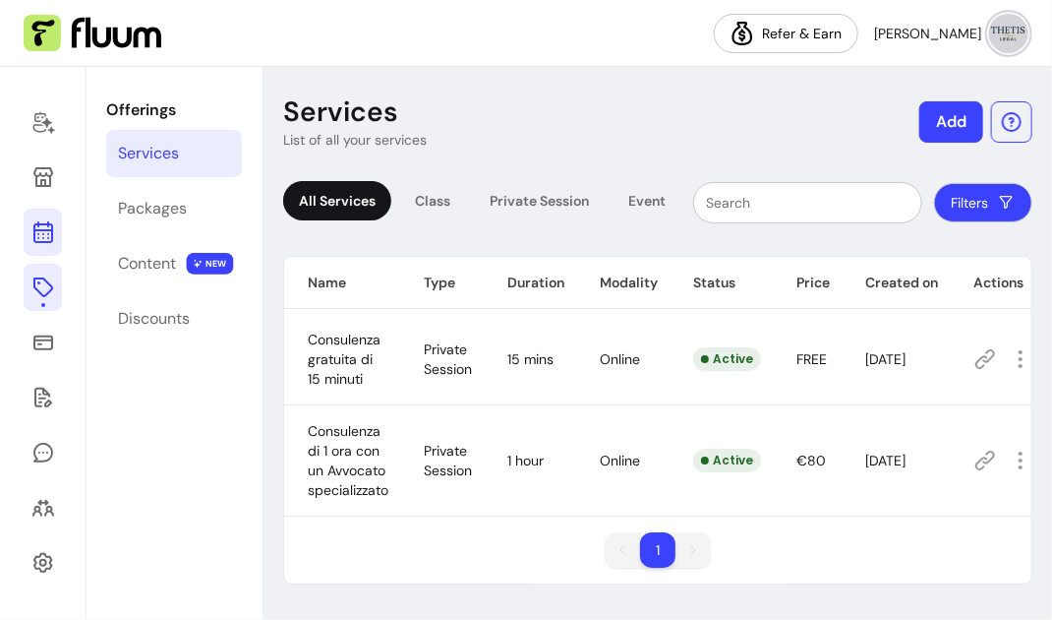
click at [49, 237] on icon at bounding box center [43, 232] width 24 height 24
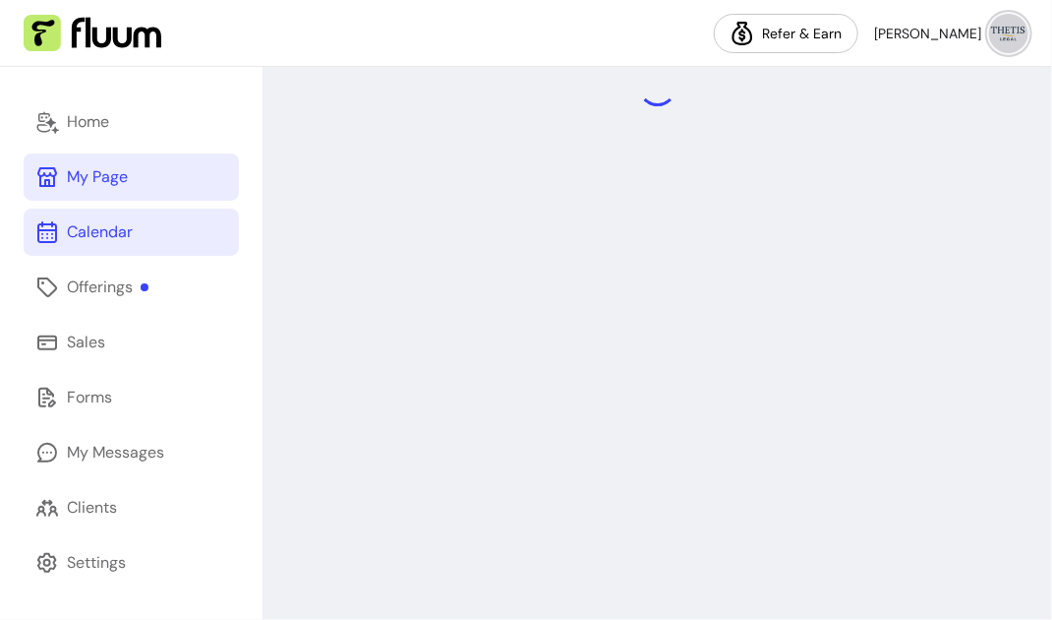
click at [68, 180] on div "My Page" at bounding box center [97, 177] width 61 height 24
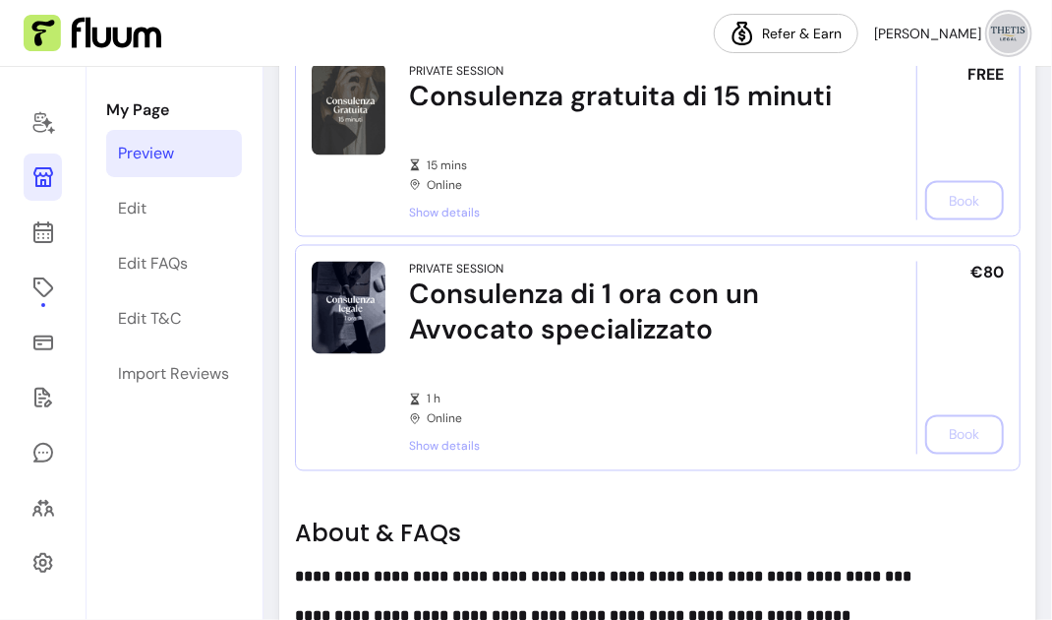
scroll to position [1147, 0]
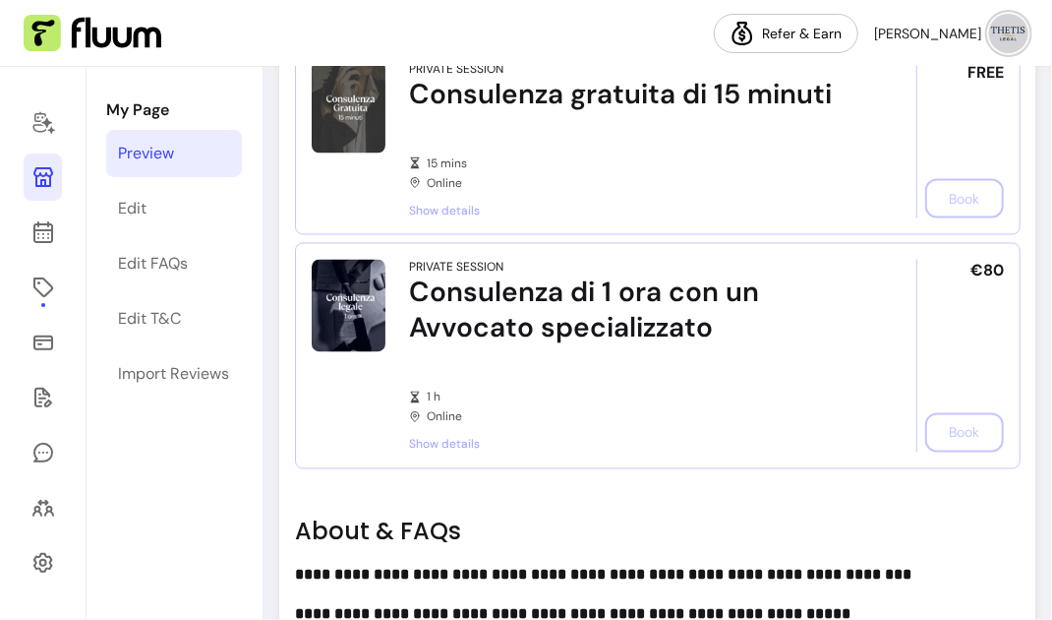
click at [443, 442] on span "Show details" at bounding box center [635, 445] width 452 height 16
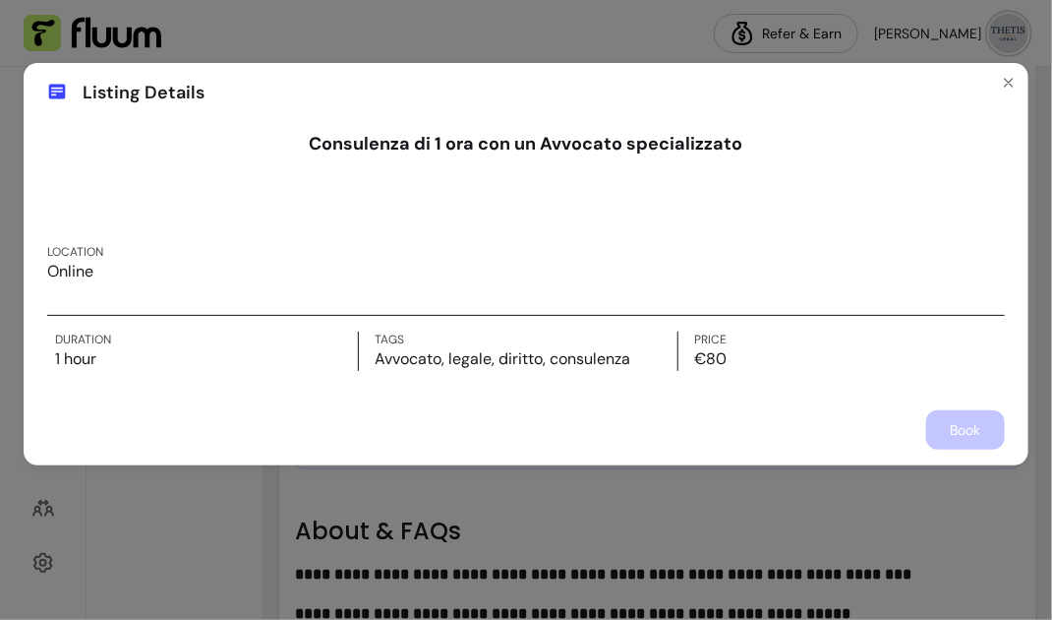
click at [974, 429] on div "Book" at bounding box center [526, 429] width 958 height 39
click at [1008, 91] on button "Close" at bounding box center [1008, 82] width 31 height 31
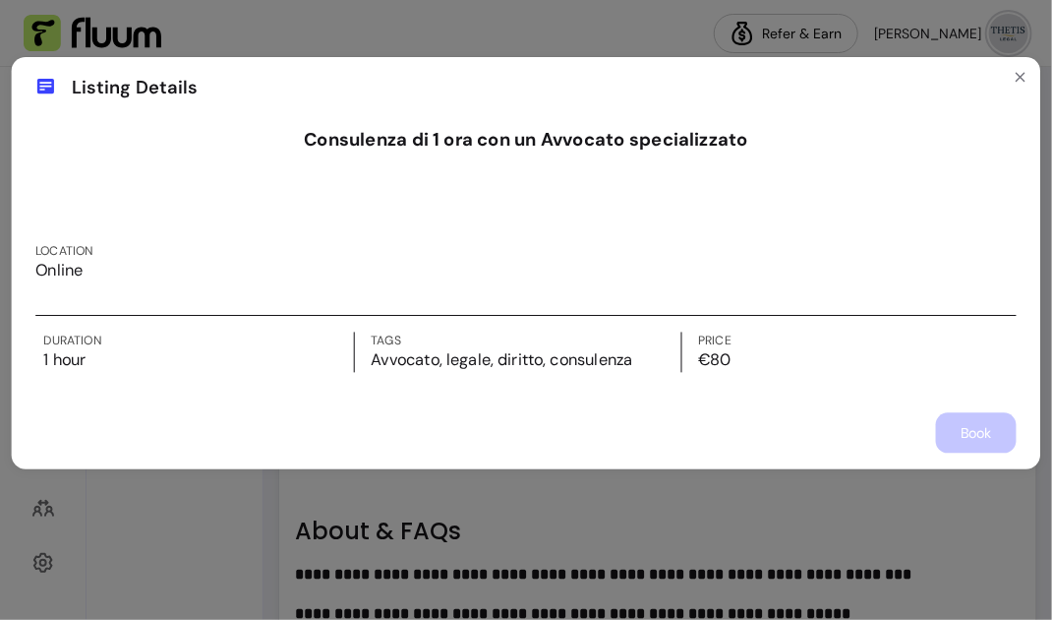
scroll to position [1070, 0]
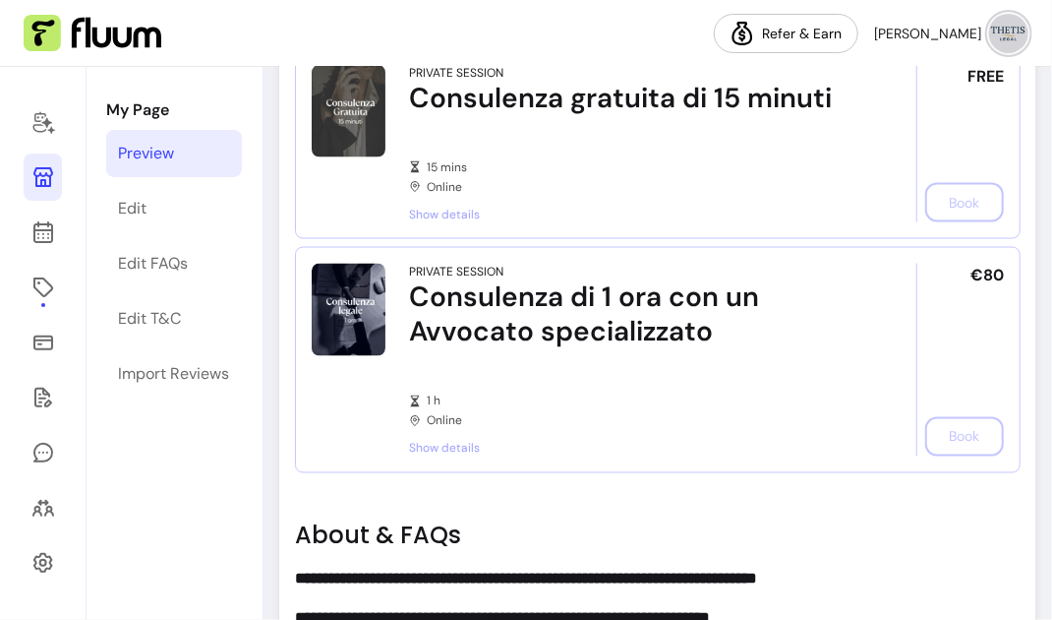
click at [547, 315] on div "Consulenza di 1 ora con un Avvocato specializzato" at bounding box center [635, 314] width 452 height 71
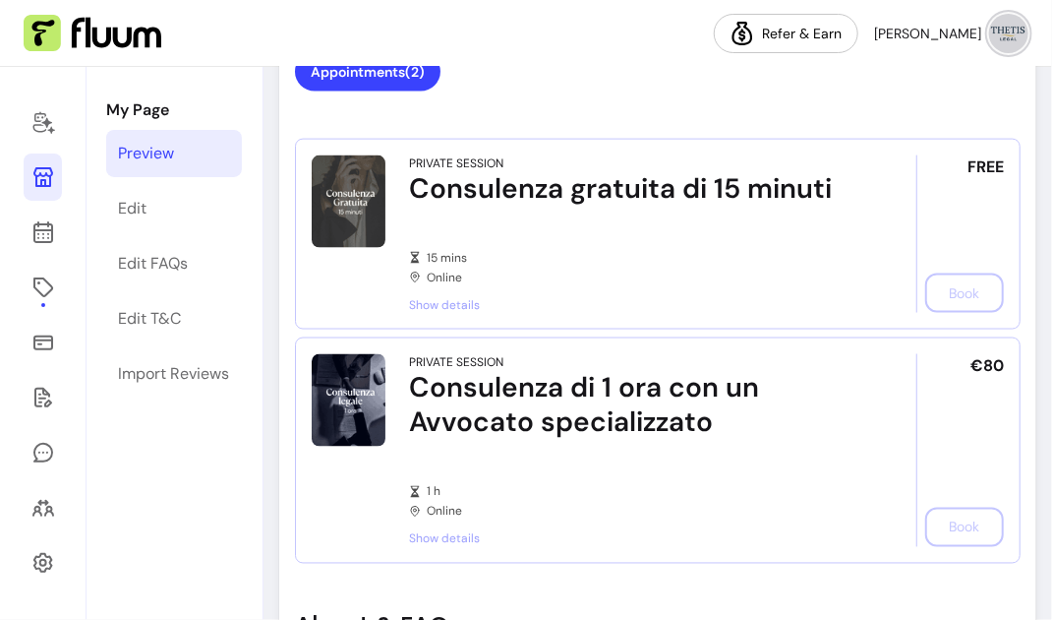
scroll to position [979, 0]
click at [368, 210] on img at bounding box center [349, 202] width 74 height 92
click at [360, 425] on img at bounding box center [349, 401] width 74 height 92
click at [433, 533] on span "Show details" at bounding box center [635, 540] width 452 height 16
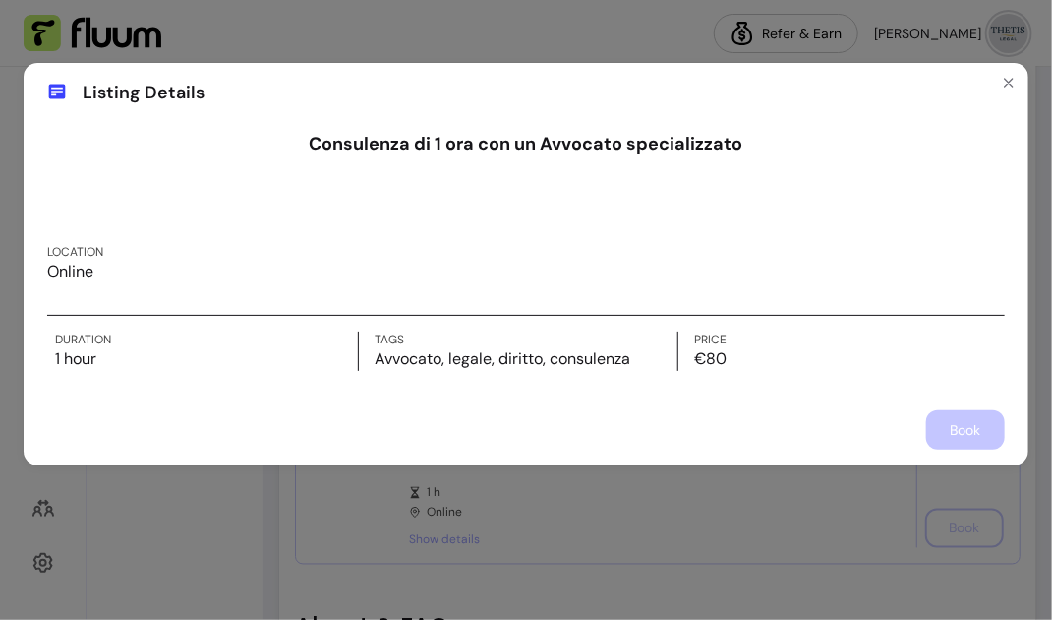
click at [940, 430] on div "Book" at bounding box center [526, 429] width 958 height 39
click at [1007, 83] on icon "Close" at bounding box center [1009, 83] width 16 height 16
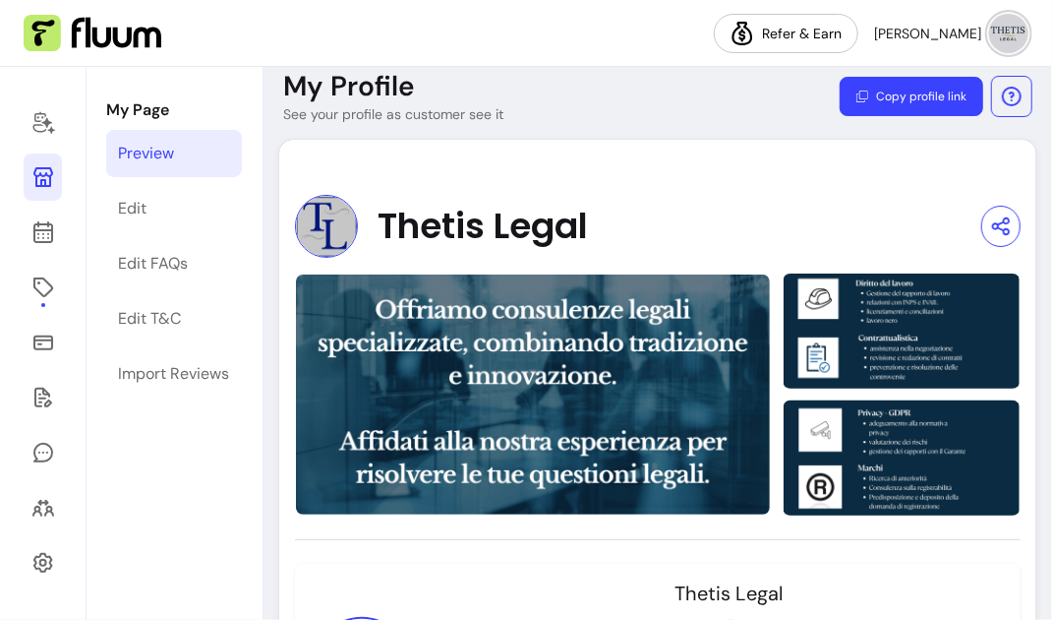
scroll to position [0, 0]
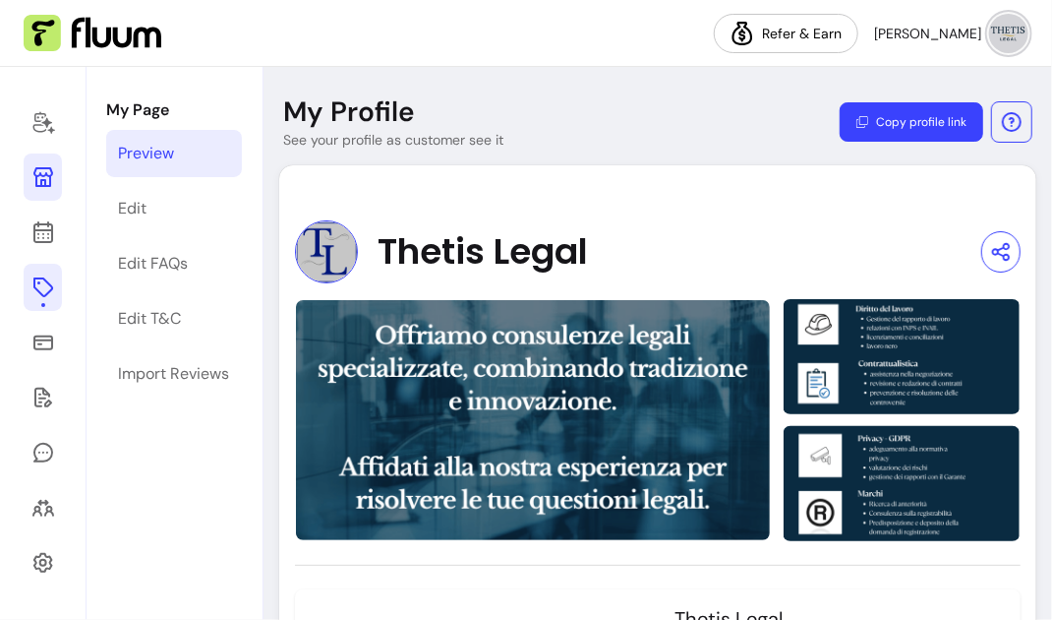
click at [37, 283] on icon at bounding box center [42, 287] width 20 height 20
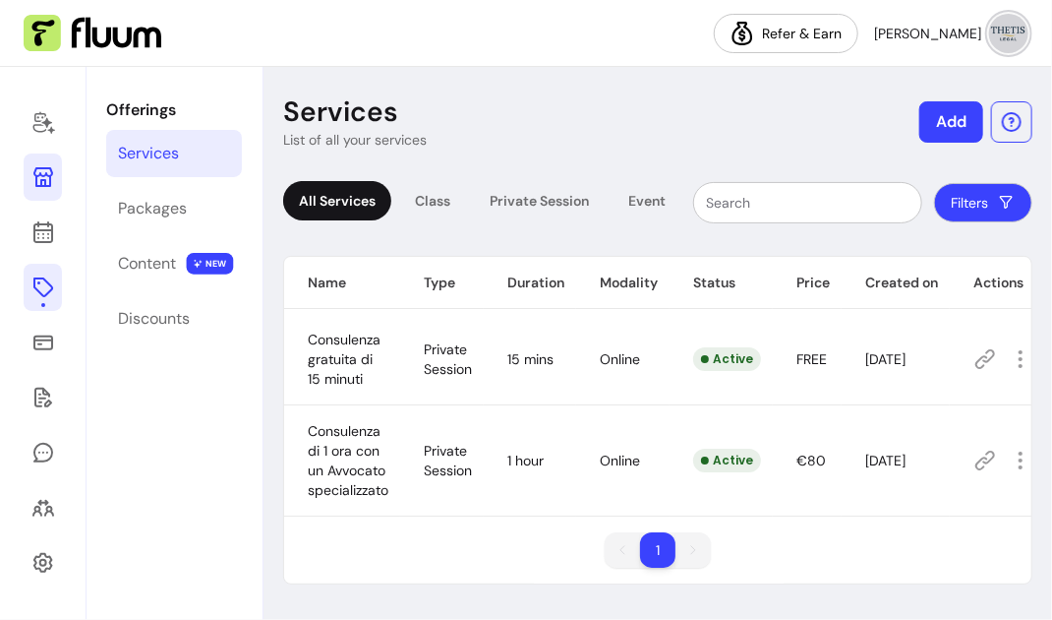
click at [984, 348] on icon at bounding box center [986, 359] width 24 height 24
click at [984, 450] on icon at bounding box center [986, 460] width 20 height 20
click at [985, 357] on icon at bounding box center [986, 359] width 24 height 24
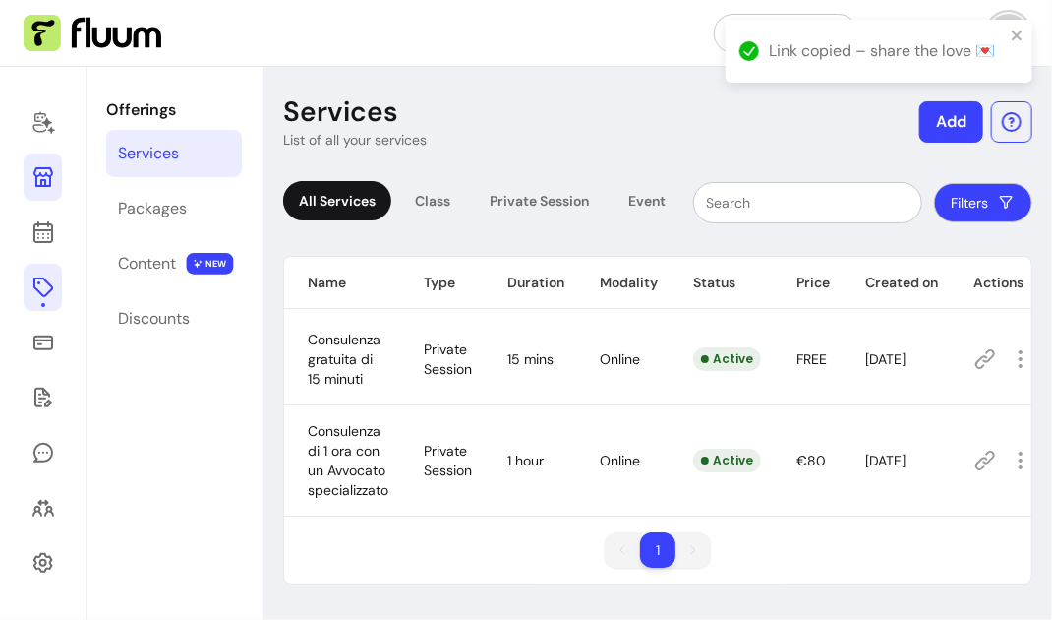
click at [366, 346] on span "Consulenza gratuita di 15 minuti" at bounding box center [344, 358] width 73 height 57
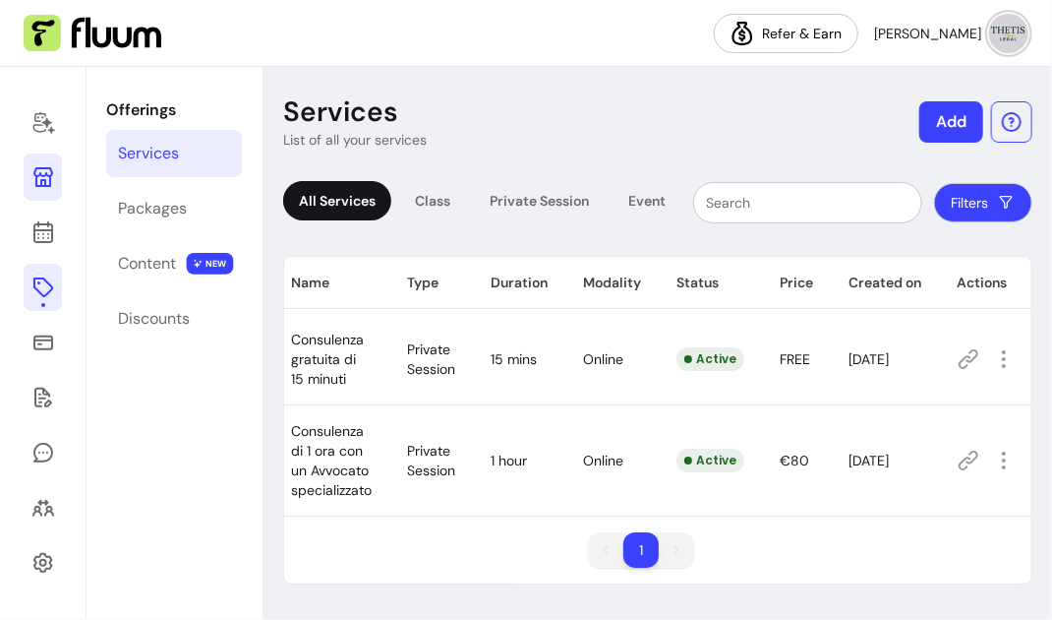
scroll to position [0, 31]
click at [992, 357] on icon "button" at bounding box center [1003, 358] width 23 height 23
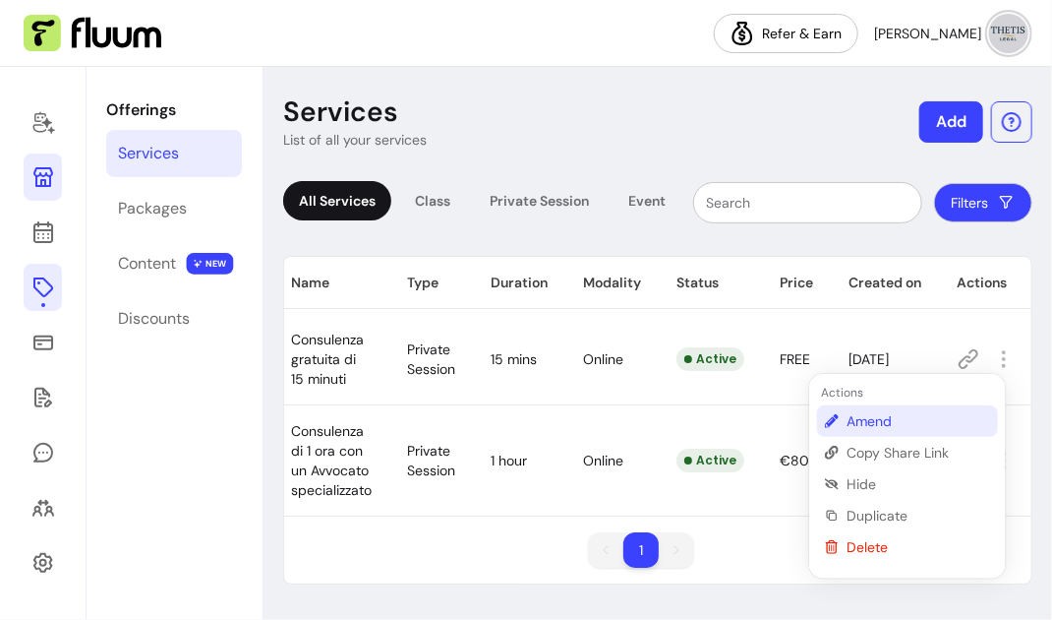
click at [873, 412] on span "Amend" at bounding box center [919, 421] width 144 height 20
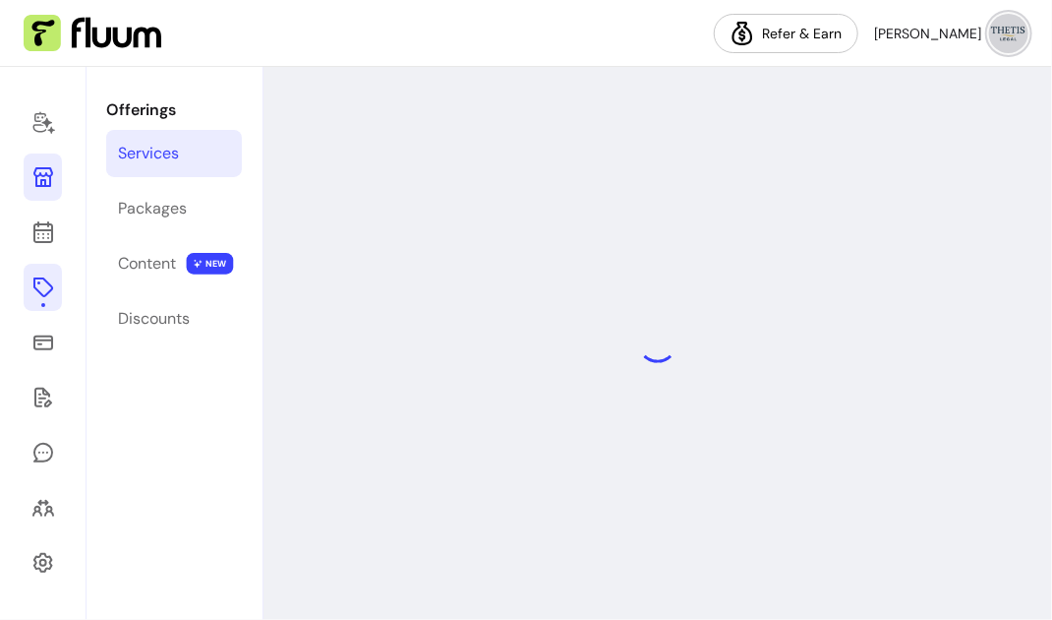
select select "**"
select select "***"
select select "****"
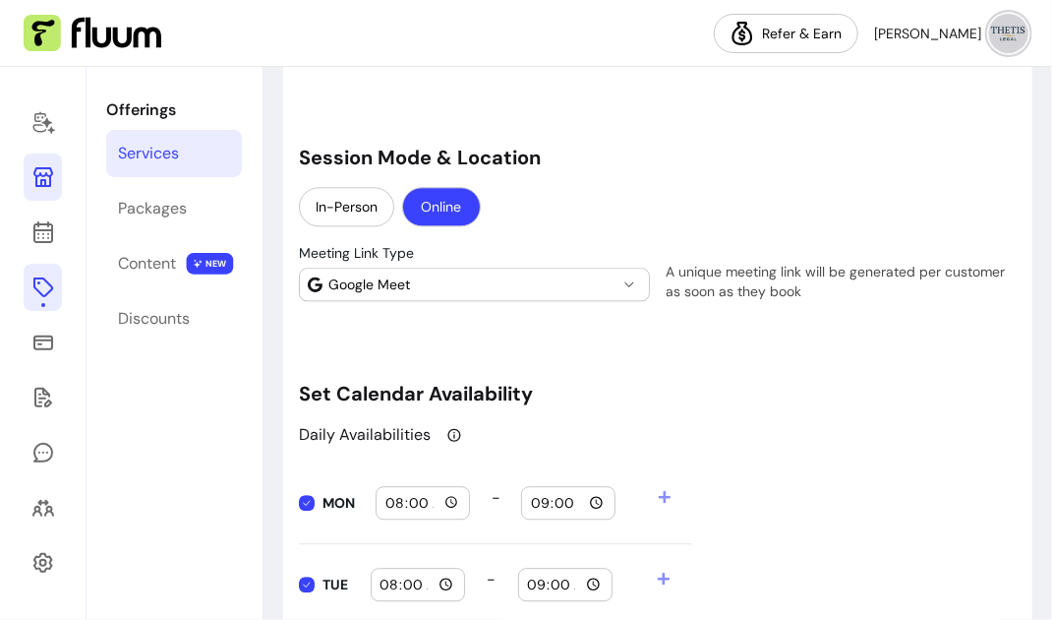
scroll to position [1810, 0]
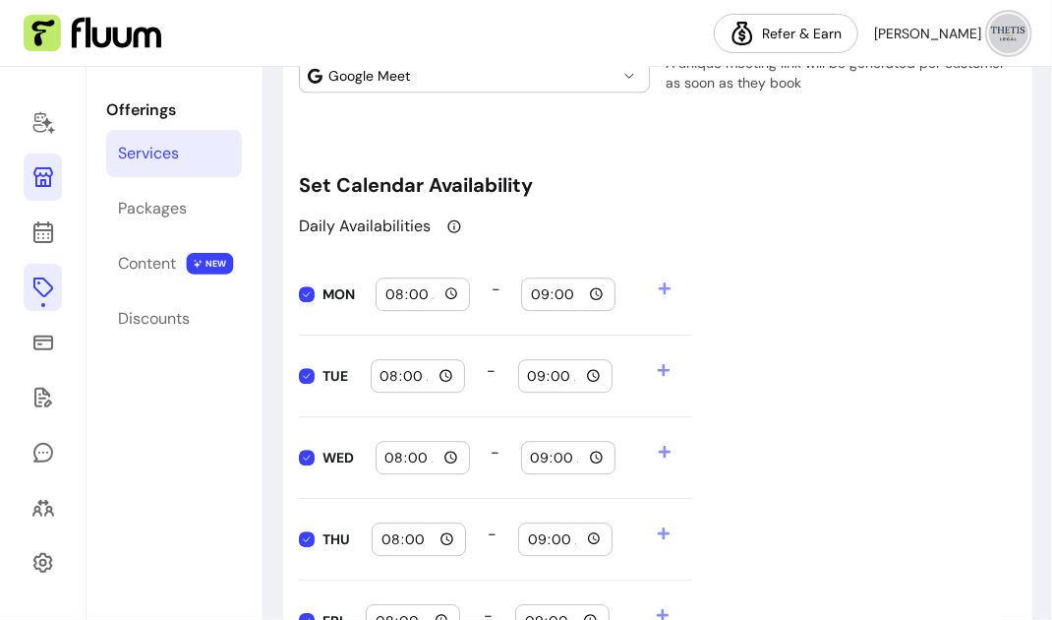
type input "18:00"
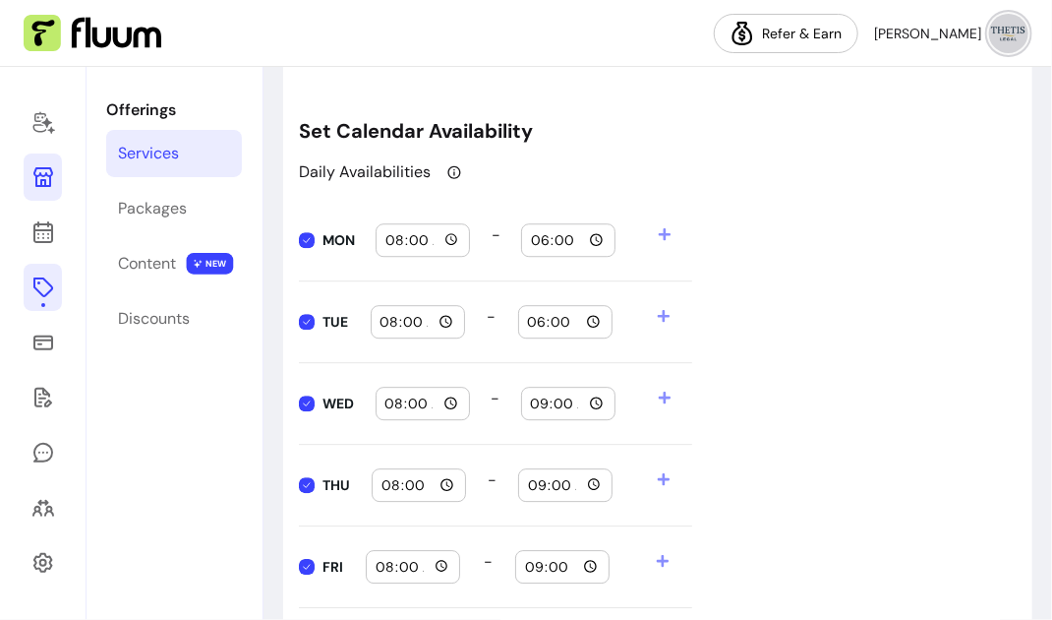
scroll to position [1879, 0]
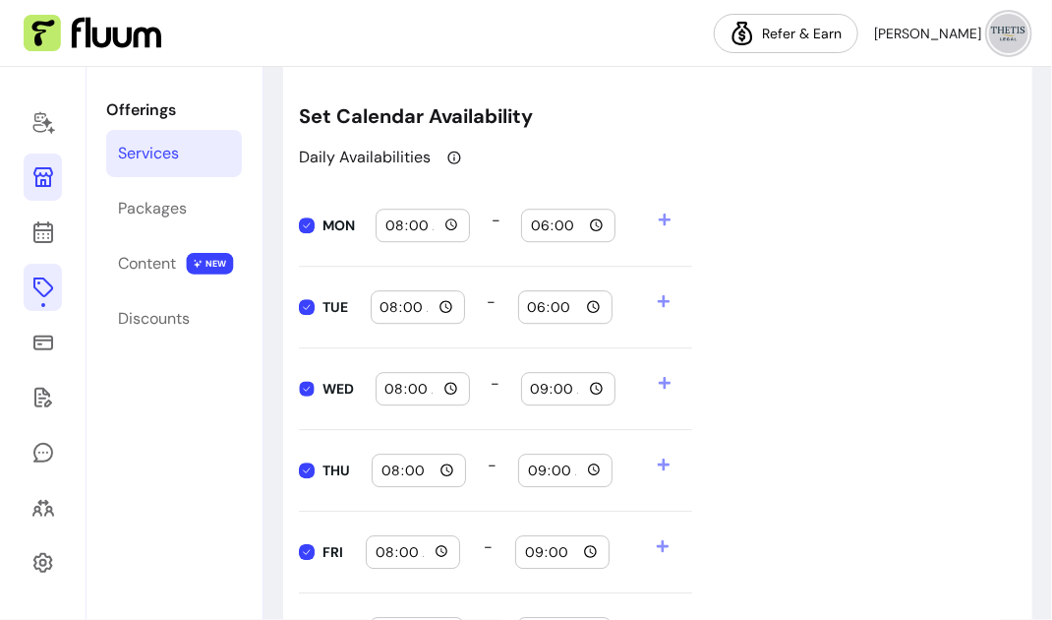
type input "18:00"
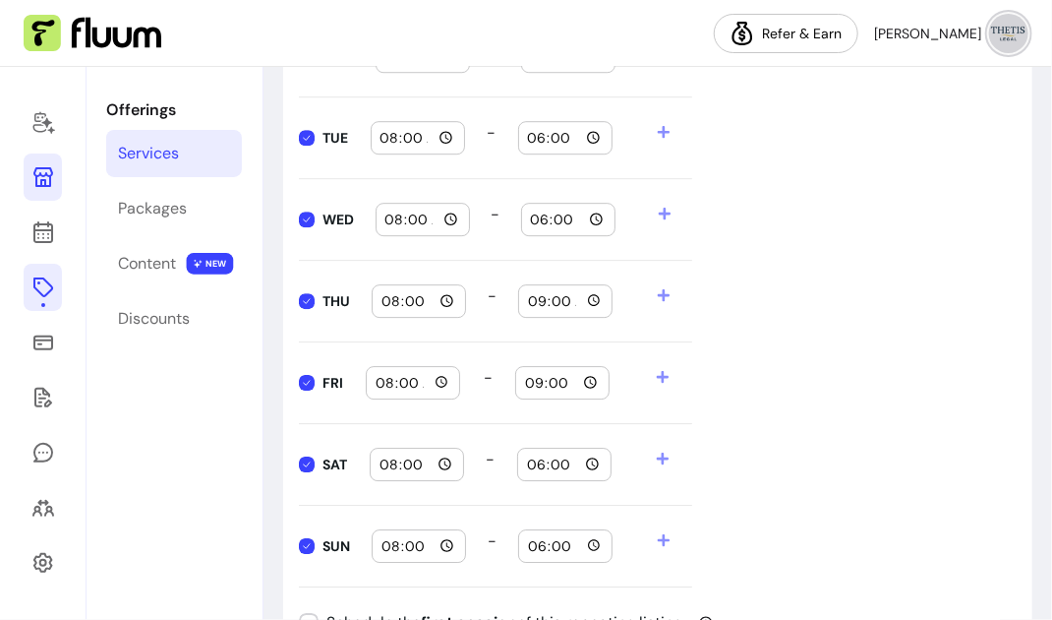
scroll to position [1942, 0]
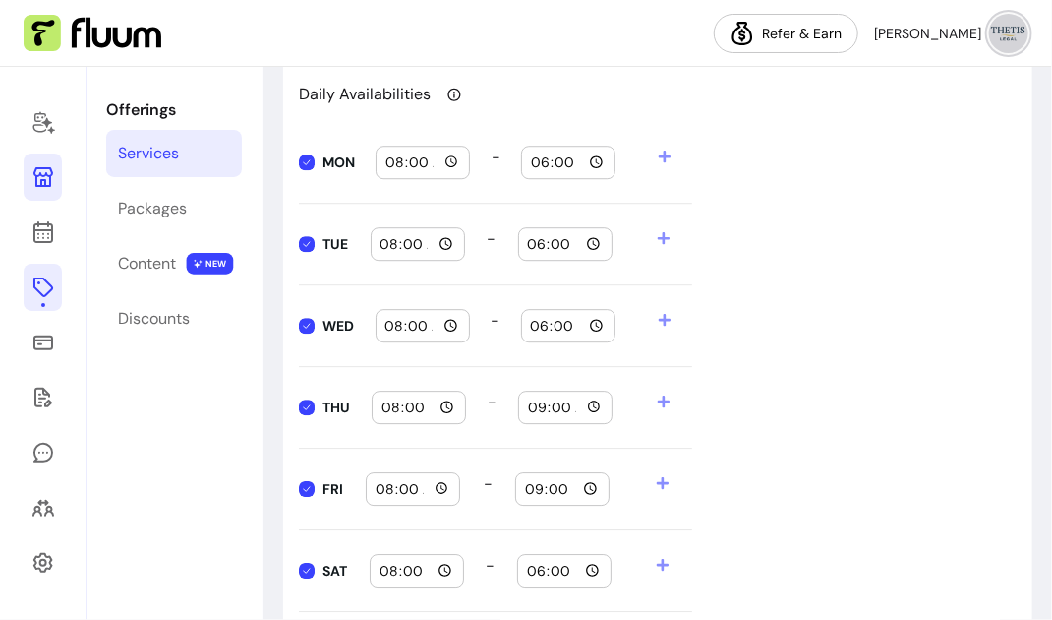
click at [543, 156] on input "18:00" at bounding box center [568, 162] width 77 height 22
type input "19:00"
click at [534, 251] on div "18:00" at bounding box center [565, 243] width 77 height 31
type input "19:00"
click at [613, 288] on div "WED 08:00 - 18:00" at bounding box center [495, 326] width 393 height 82
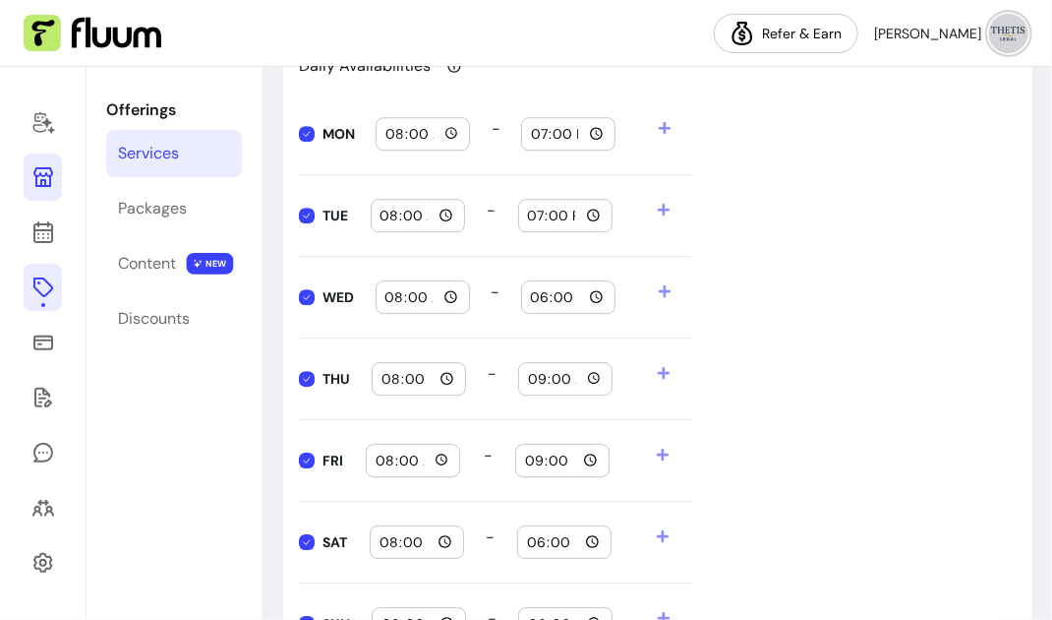
scroll to position [1945, 0]
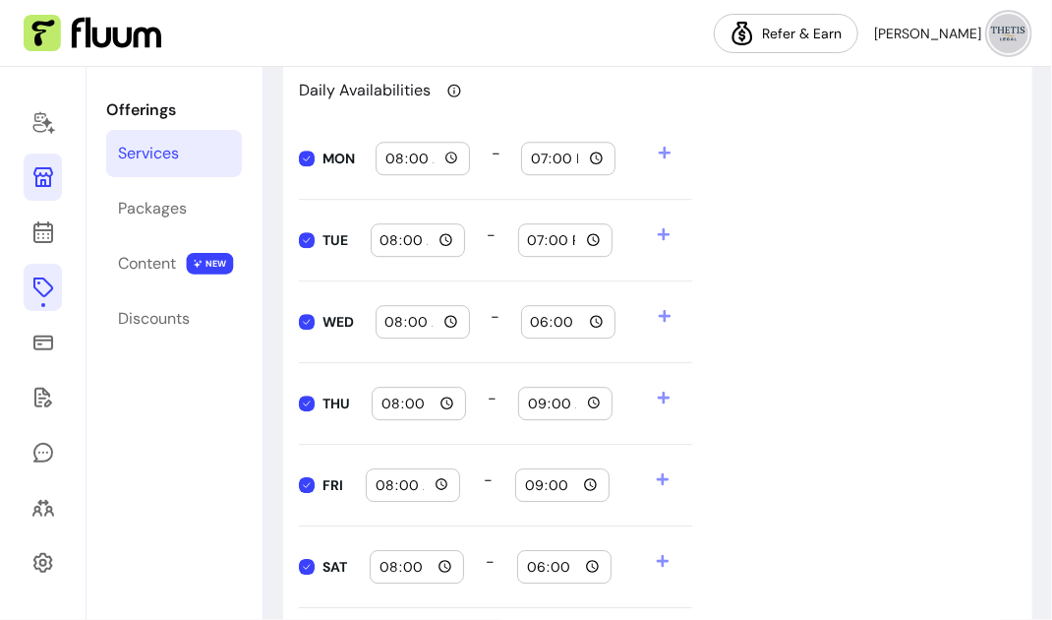
click at [533, 312] on input "18:00" at bounding box center [568, 322] width 77 height 22
type input "19:00"
click at [535, 405] on input "09:00" at bounding box center [565, 403] width 77 height 22
type input "19:00"
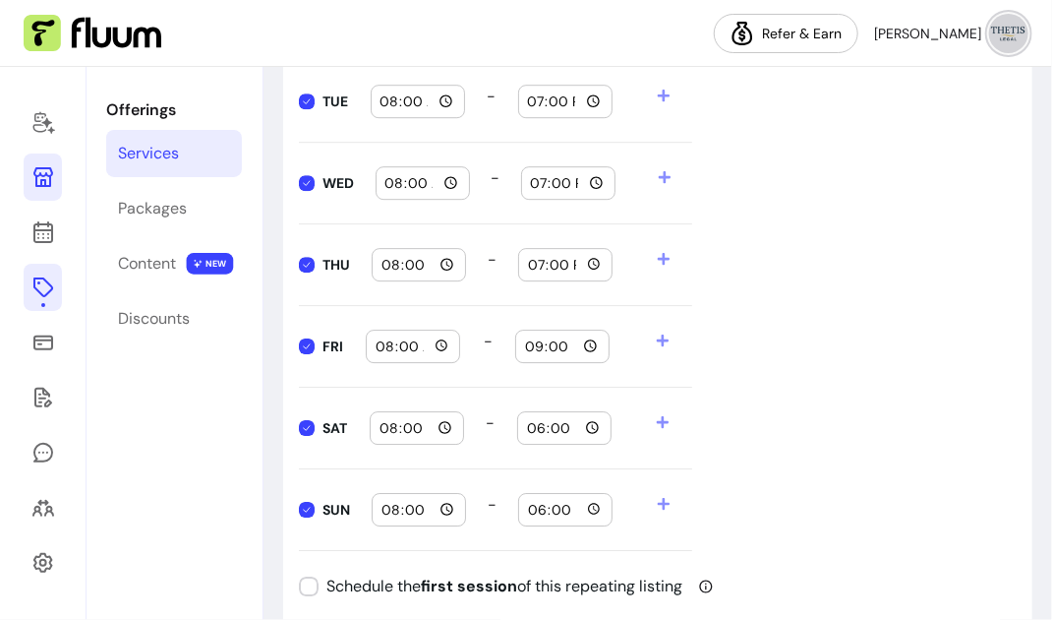
scroll to position [2083, 0]
click at [536, 355] on div "09:00" at bounding box center [562, 346] width 77 height 31
type input "19:00"
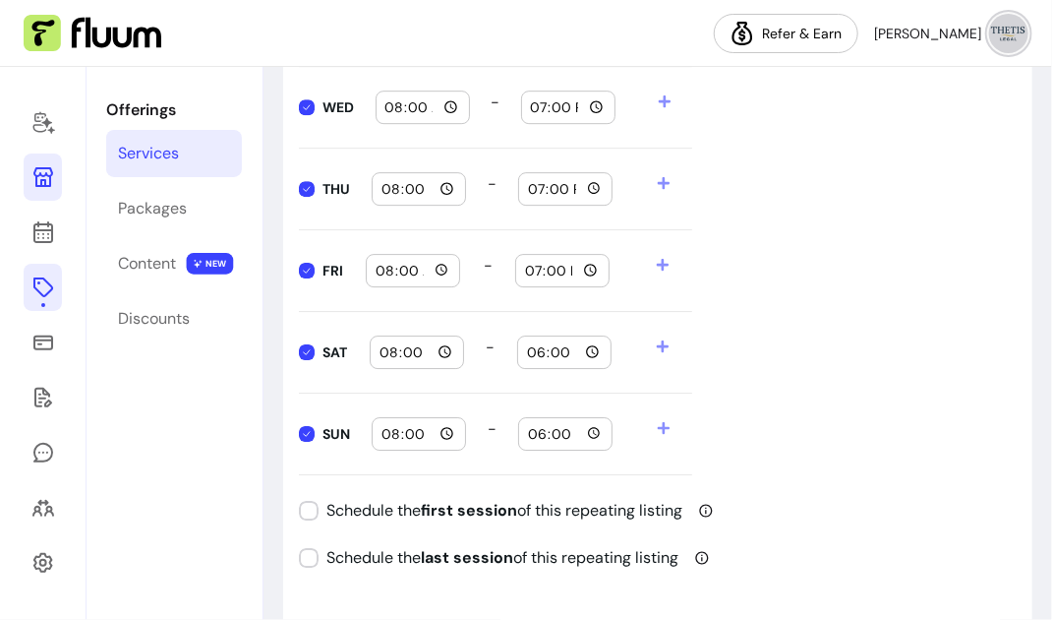
click at [537, 351] on input "18:00" at bounding box center [564, 352] width 77 height 22
type input "19:00"
click at [532, 426] on input "18:00" at bounding box center [565, 434] width 77 height 22
type input "19:00"
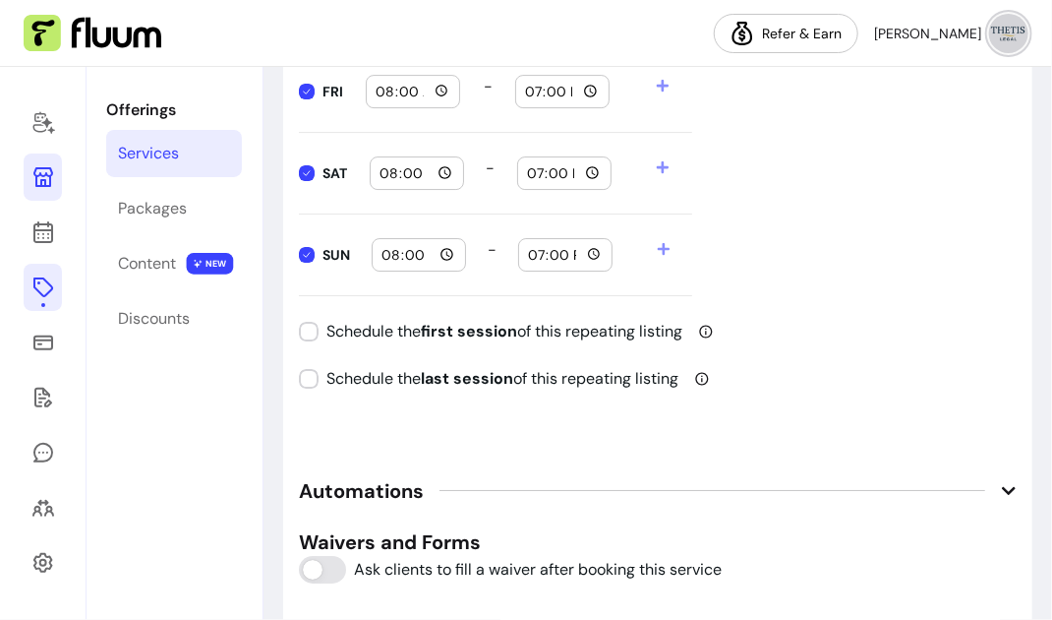
scroll to position [2340, 0]
click at [744, 379] on div "Schedule the last session of this repeating listing" at bounding box center [658, 378] width 718 height 24
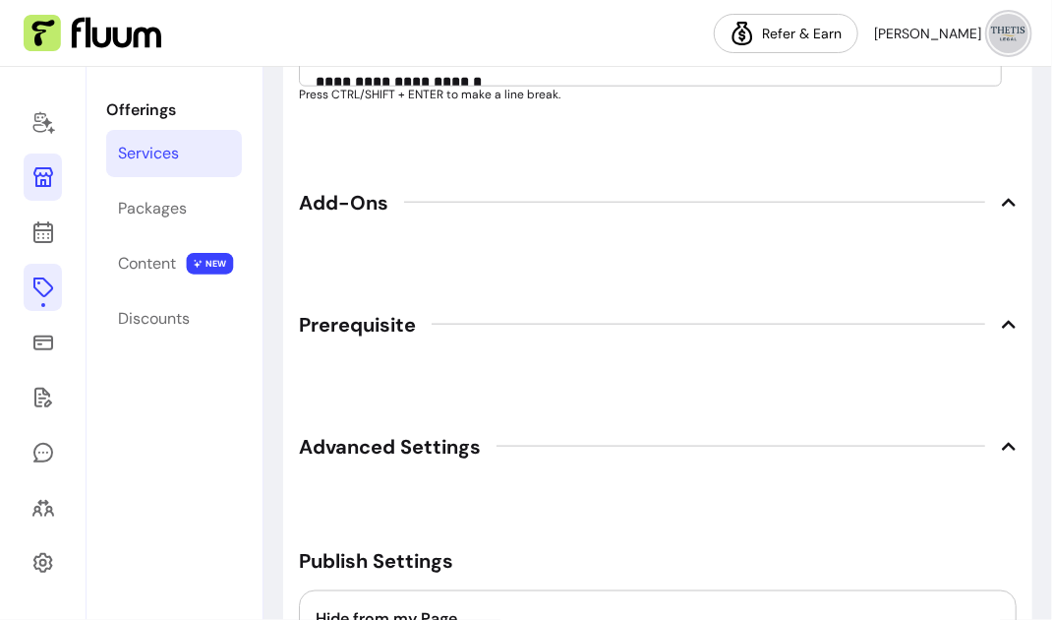
scroll to position [3718, 0]
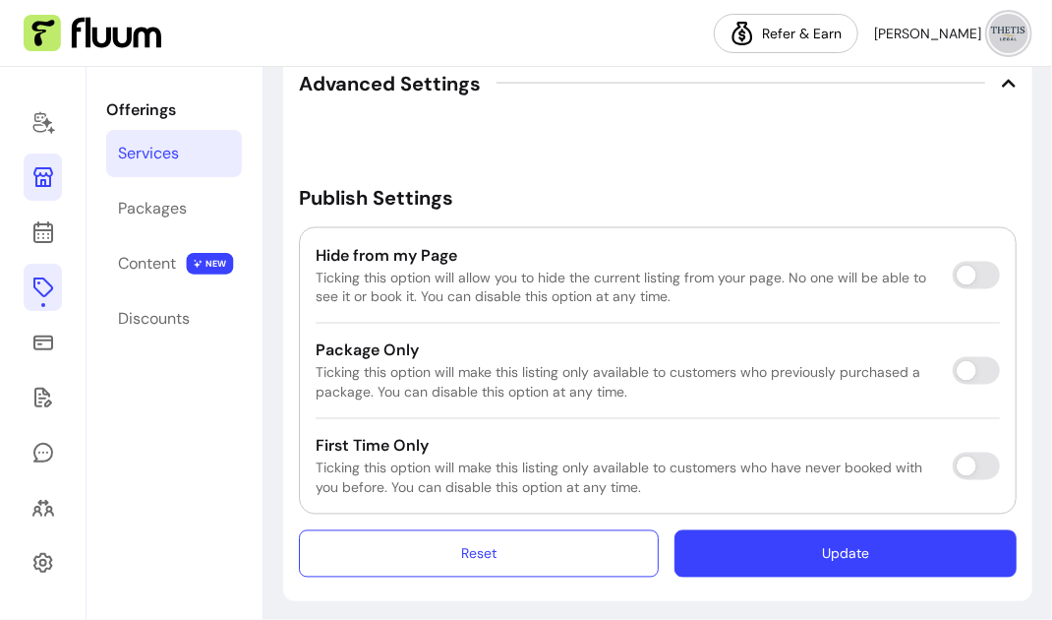
click at [826, 551] on button "Update" at bounding box center [846, 553] width 342 height 47
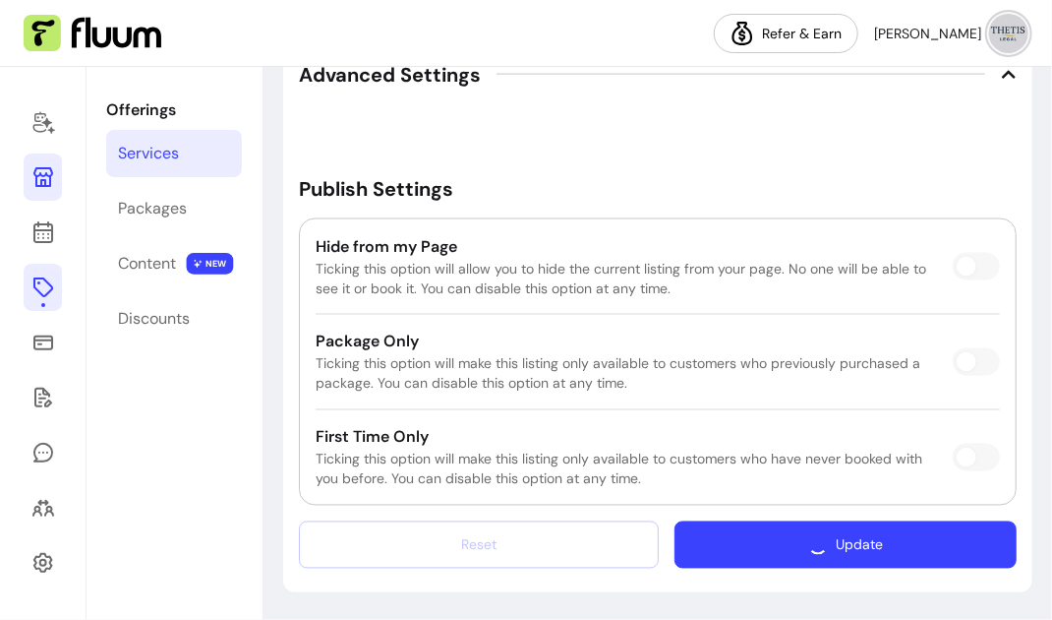
scroll to position [3663, 0]
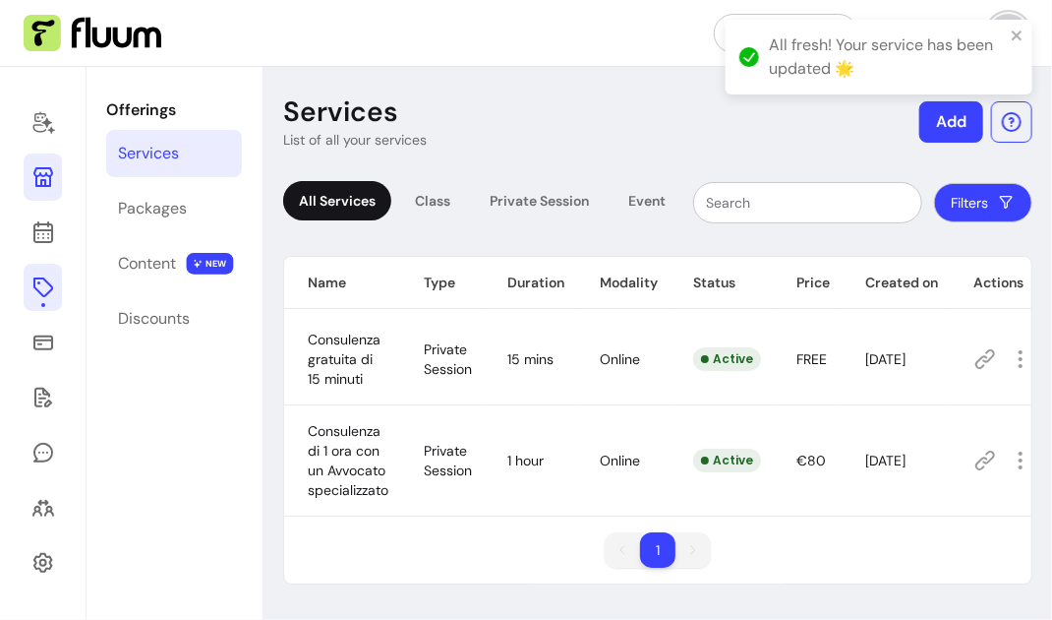
scroll to position [6, 0]
